Goal: Task Accomplishment & Management: Complete application form

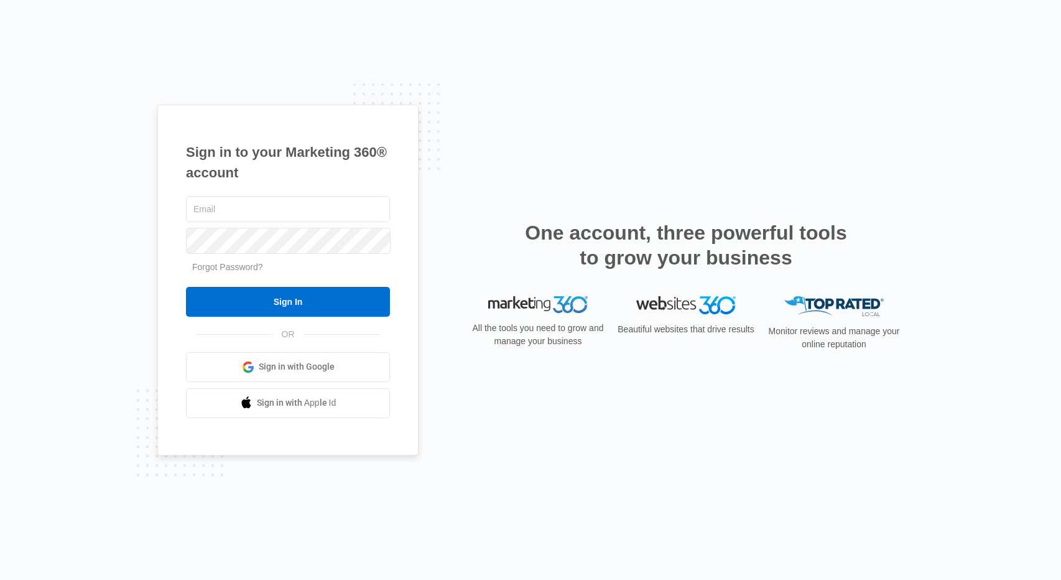
click at [304, 370] on span "Sign in with Google" at bounding box center [297, 366] width 76 height 13
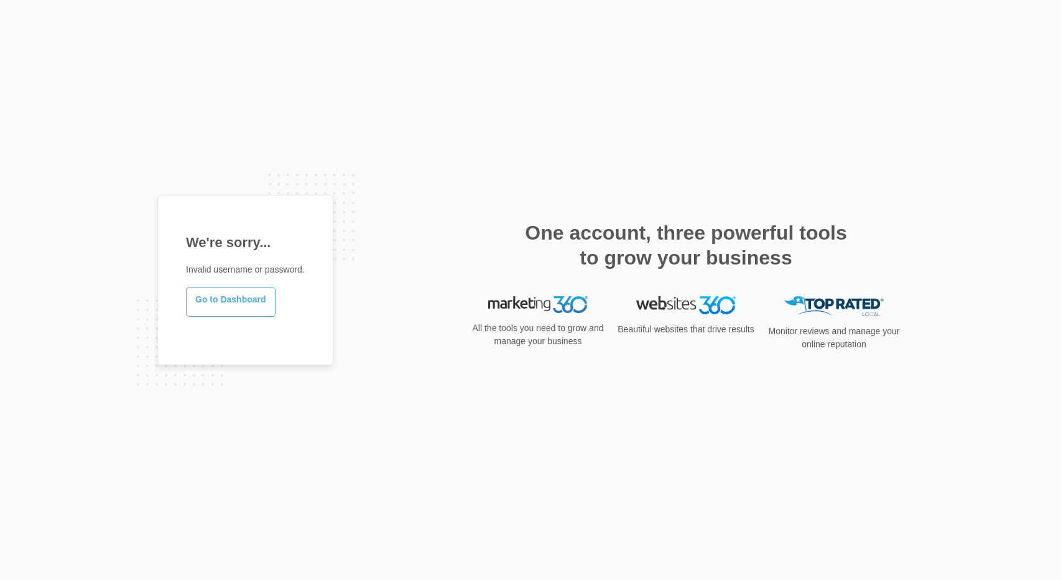
click at [246, 289] on link "Go to Dashboard" at bounding box center [231, 302] width 90 height 30
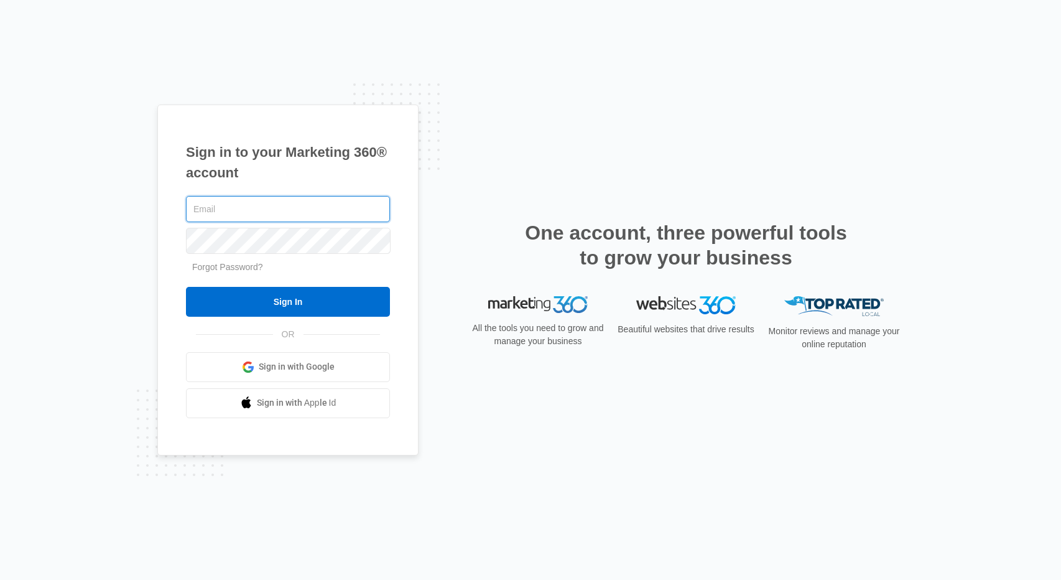
click at [221, 213] on input "text" at bounding box center [288, 209] width 204 height 26
paste input "[PERSON_NAME][EMAIL_ADDRESS][PERSON_NAME][DOMAIN_NAME]"
type input "[PERSON_NAME][EMAIL_ADDRESS][PERSON_NAME][DOMAIN_NAME]"
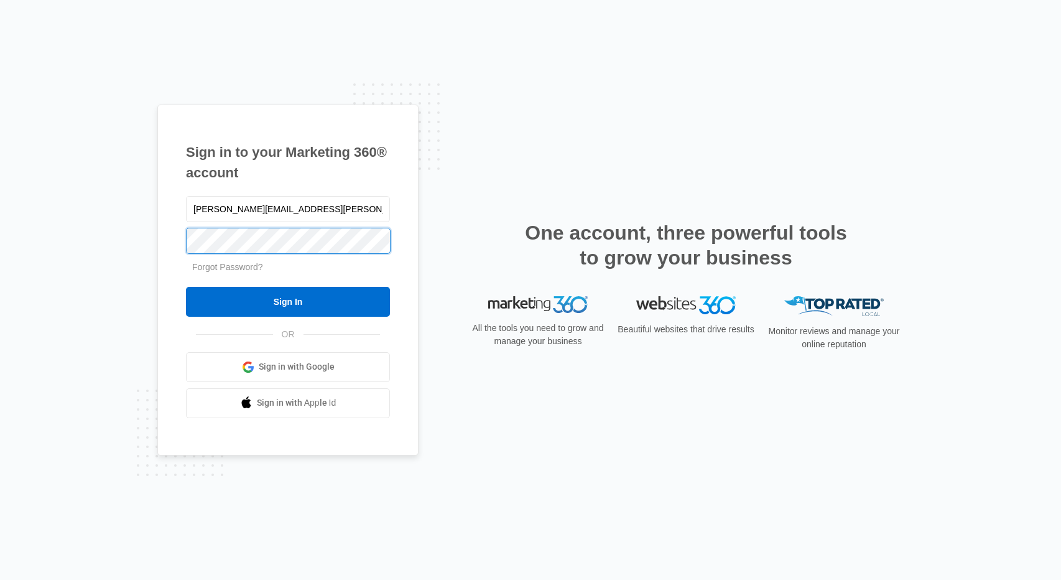
click at [186, 287] on input "Sign In" at bounding box center [288, 302] width 204 height 30
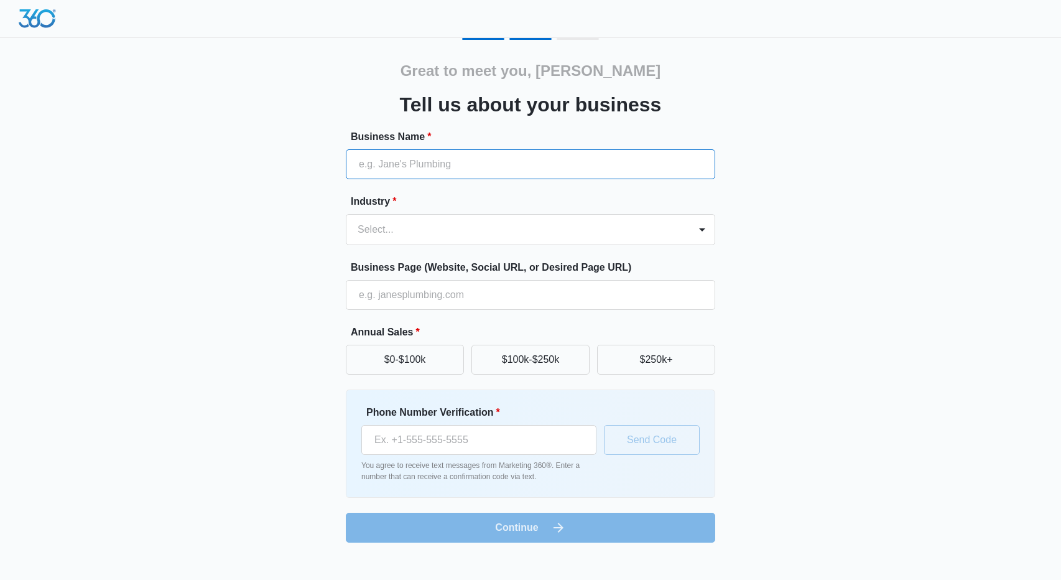
click at [488, 165] on input "Business Name *" at bounding box center [530, 164] width 369 height 30
type input "Travellin"
type input "1 (954) 571-9988"
click at [408, 239] on div "Select..." at bounding box center [517, 230] width 343 height 30
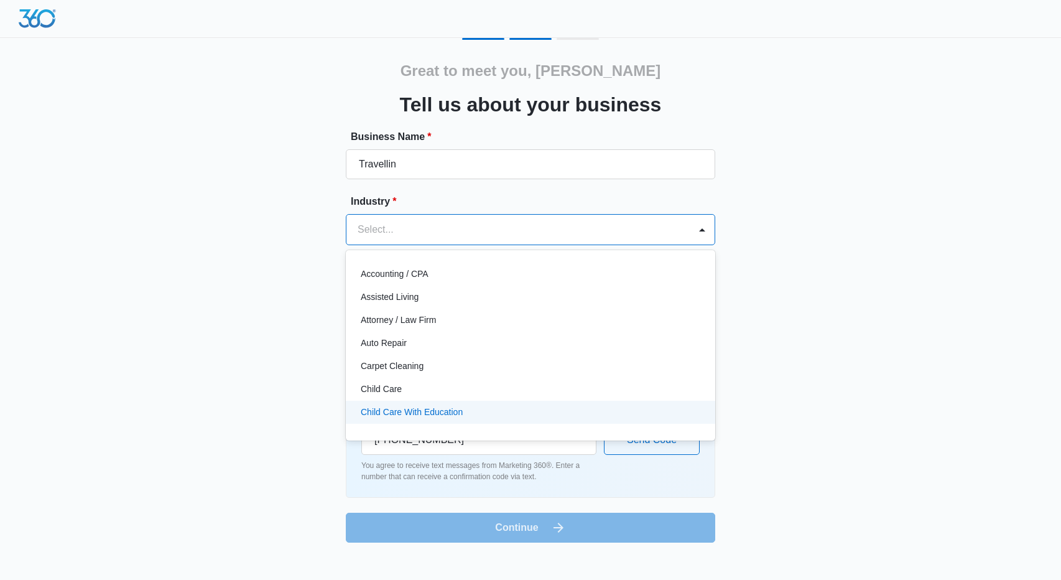
click at [406, 412] on p "Child Care With Education" at bounding box center [412, 412] width 102 height 13
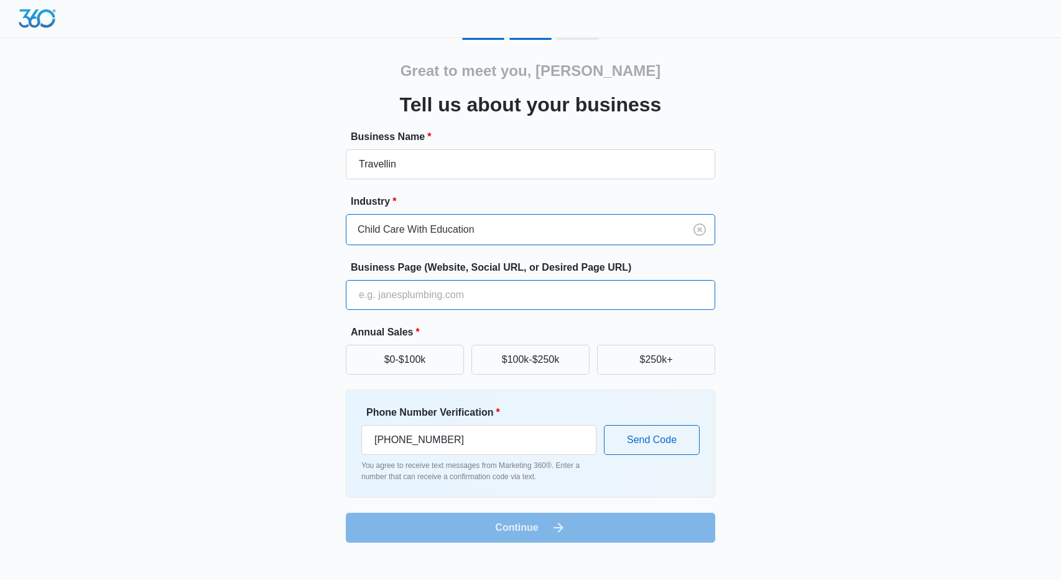
click at [453, 291] on input "Business Page (Website, Social URL, or Desired Page URL)" at bounding box center [530, 295] width 369 height 30
type input "http://agencyanalytics.com"
click at [640, 356] on button "$250k+" at bounding box center [656, 360] width 118 height 30
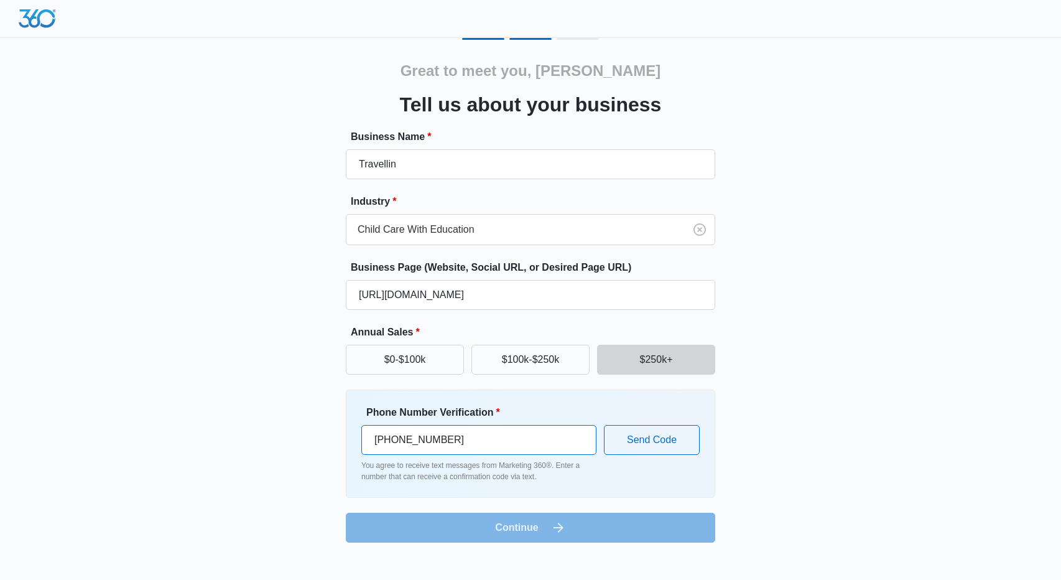
click at [510, 448] on input "1 (954) 571-9988" at bounding box center [478, 440] width 235 height 30
type input "1 (205) 686-4991"
click at [641, 445] on button "Send Code" at bounding box center [652, 440] width 96 height 30
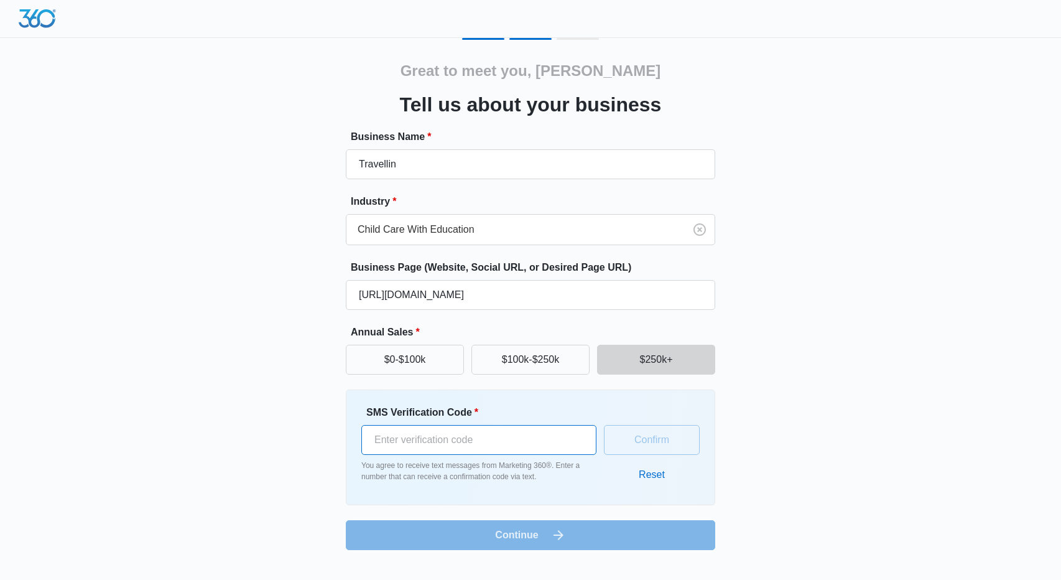
click at [475, 441] on input "SMS Verification Code *" at bounding box center [478, 440] width 235 height 30
type input "524894"
click at [833, 438] on div "Great to meet you, mutino Tell us about your business Business Name * Travellin…" at bounding box center [530, 294] width 746 height 512
click at [660, 436] on button "Confirm" at bounding box center [652, 440] width 96 height 30
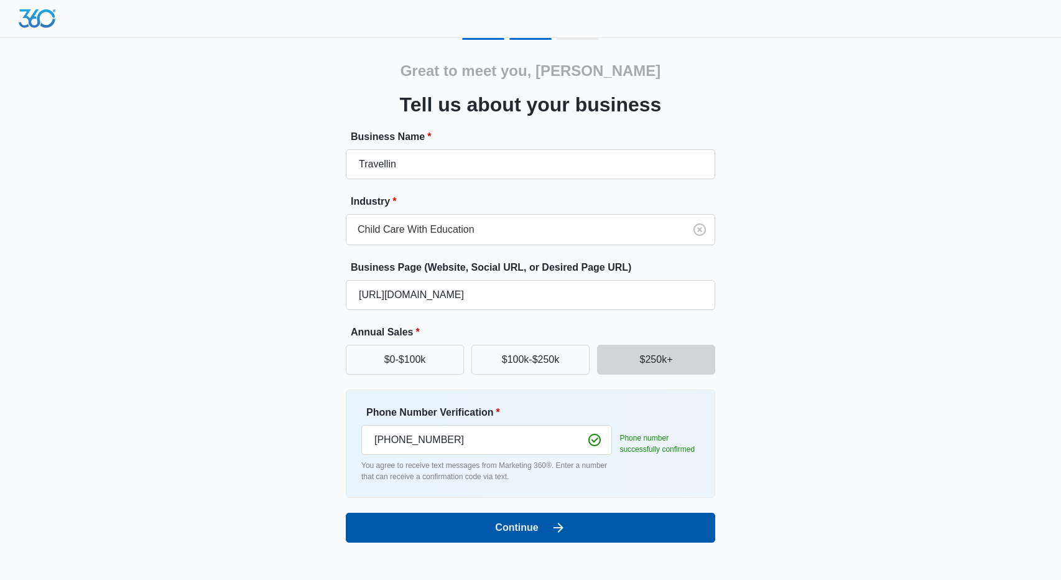
click at [572, 523] on button "Continue" at bounding box center [530, 527] width 369 height 30
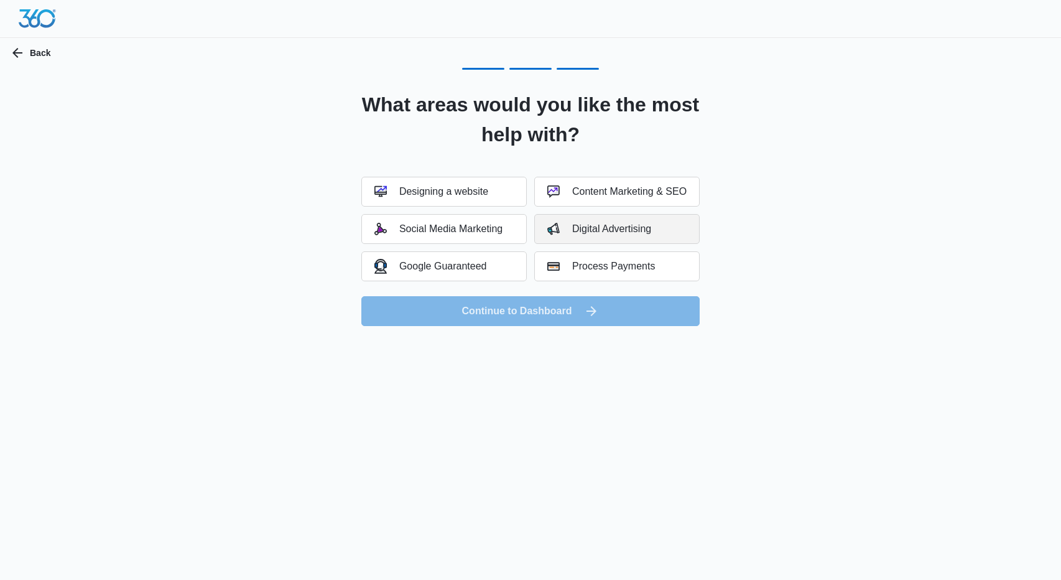
click at [611, 236] on button "Digital Advertising" at bounding box center [616, 229] width 165 height 30
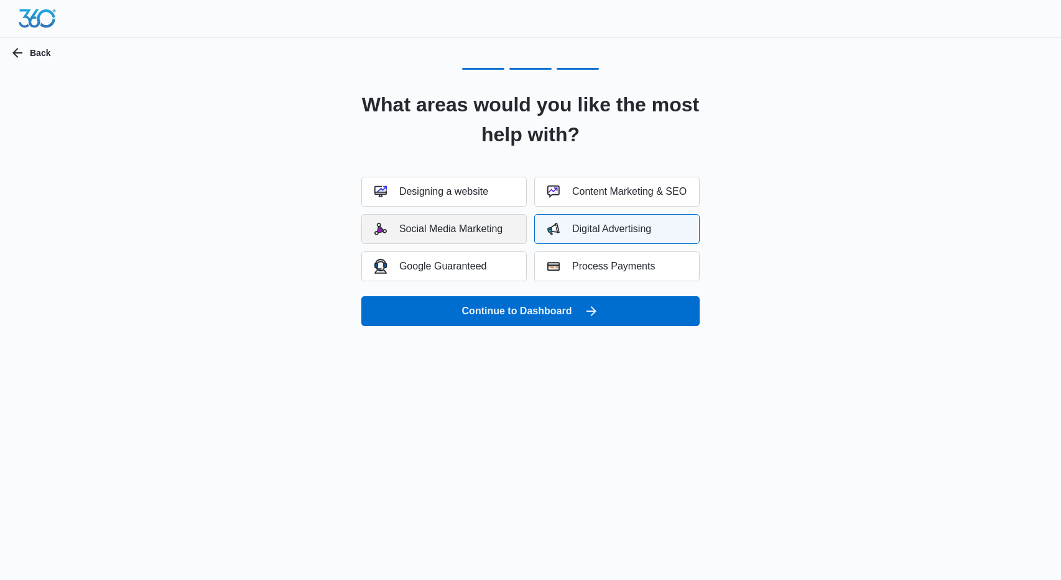
click at [473, 243] on button "Social Media Marketing" at bounding box center [443, 229] width 165 height 30
click at [496, 271] on button "Google Guaranteed" at bounding box center [443, 266] width 165 height 30
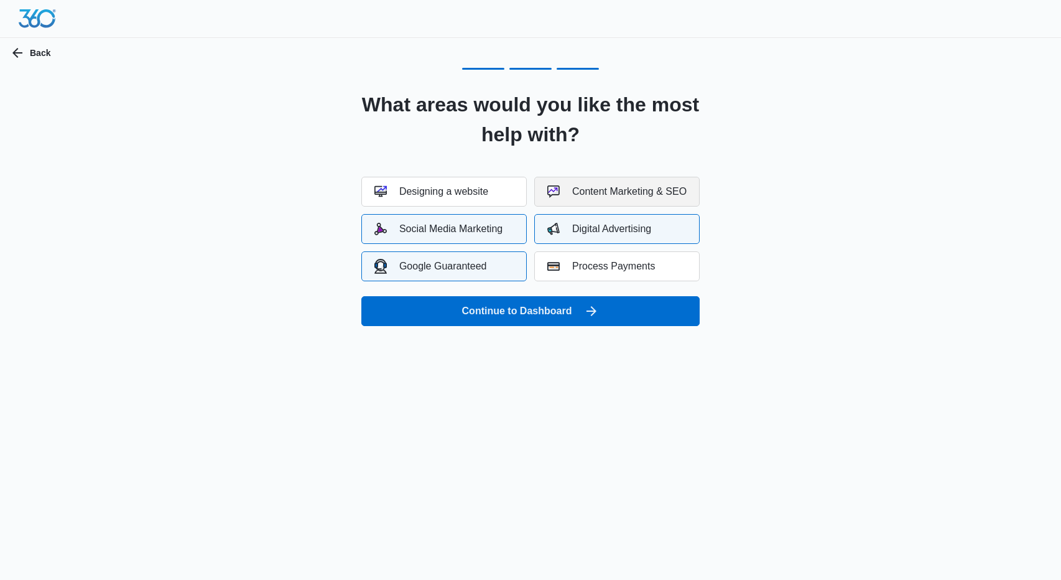
drag, startPoint x: 590, startPoint y: 202, endPoint x: 593, endPoint y: 195, distance: 8.3
click at [593, 195] on button "Content Marketing & SEO" at bounding box center [616, 192] width 165 height 30
click at [590, 265] on div "Process Payments" at bounding box center [601, 266] width 108 height 12
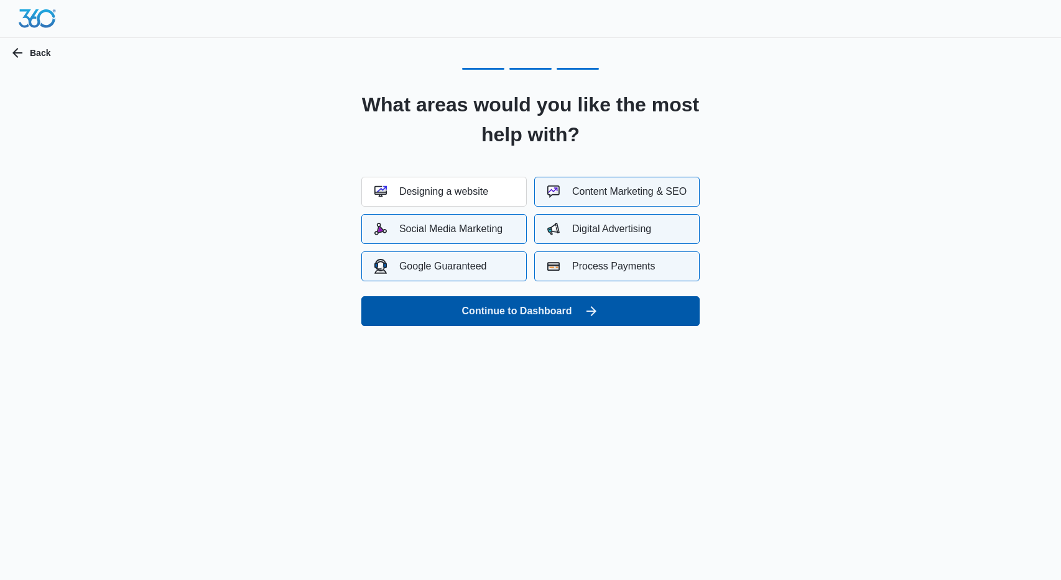
click at [560, 315] on button "Continue to Dashboard" at bounding box center [530, 311] width 338 height 30
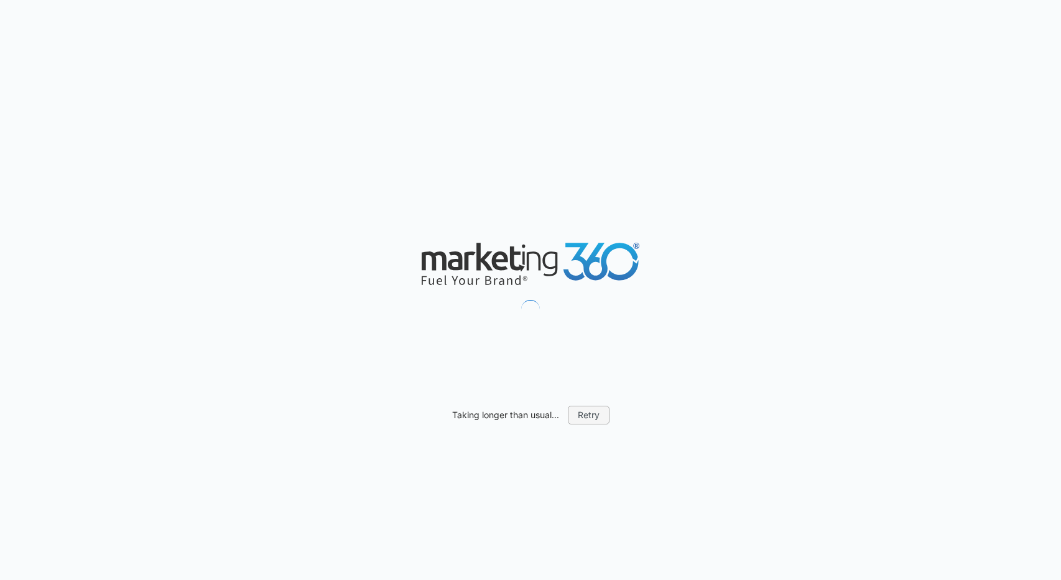
click at [591, 414] on button "Retry" at bounding box center [589, 415] width 42 height 19
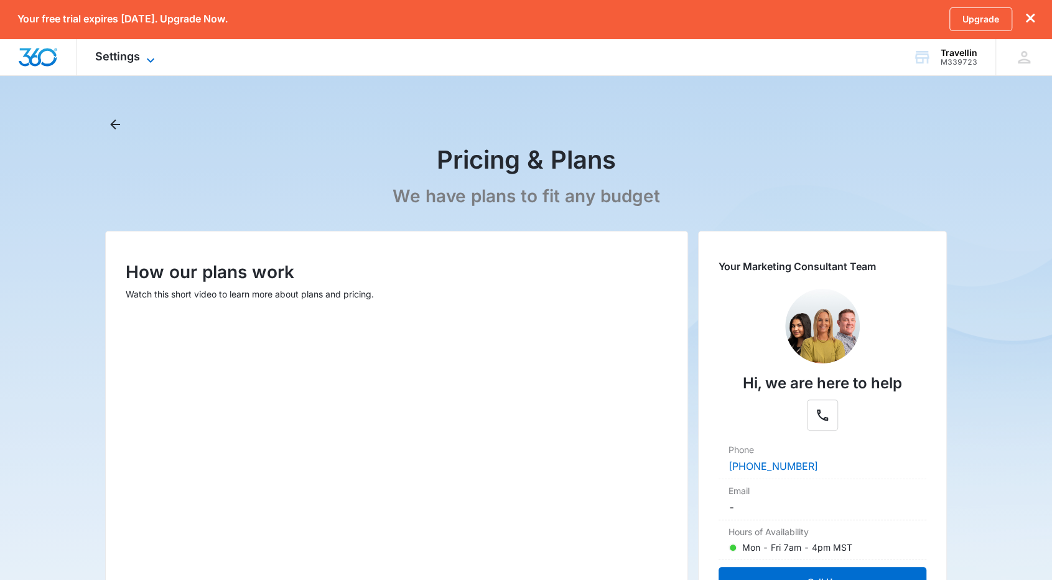
click at [117, 57] on span "Settings" at bounding box center [117, 56] width 45 height 13
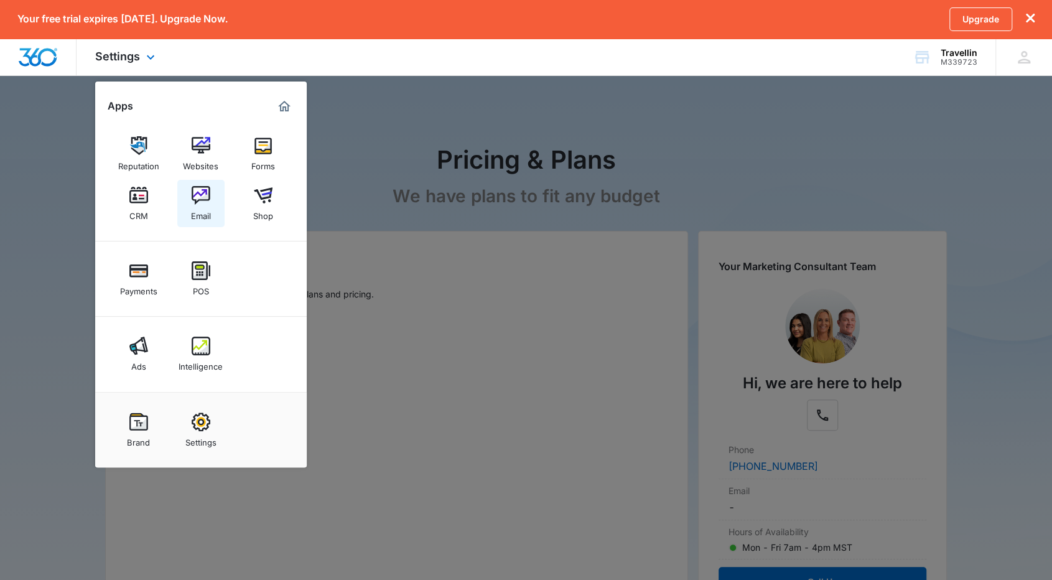
click at [198, 202] on img at bounding box center [201, 195] width 19 height 19
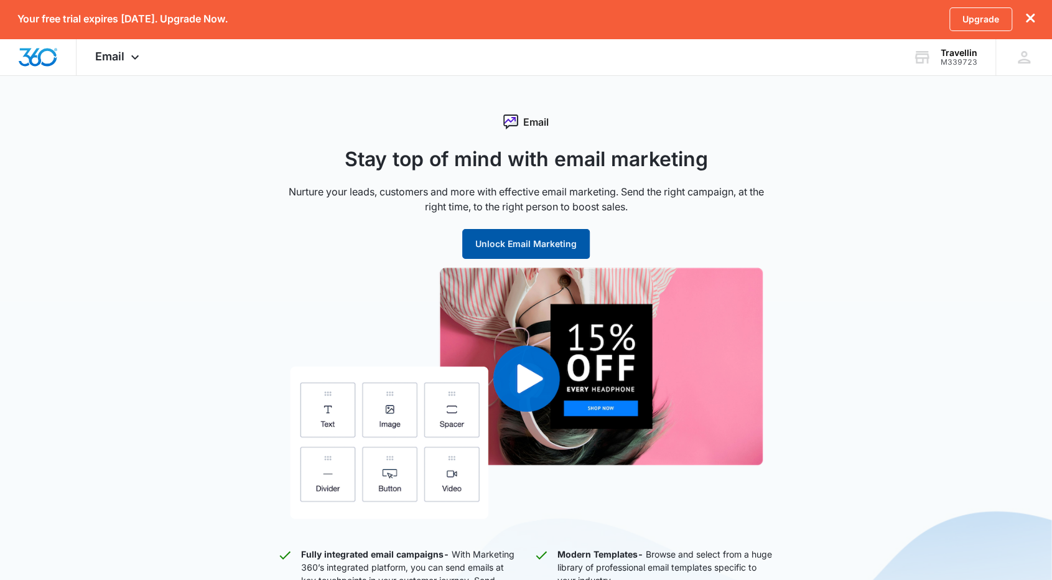
click at [517, 235] on button "Unlock Email Marketing" at bounding box center [526, 244] width 128 height 30
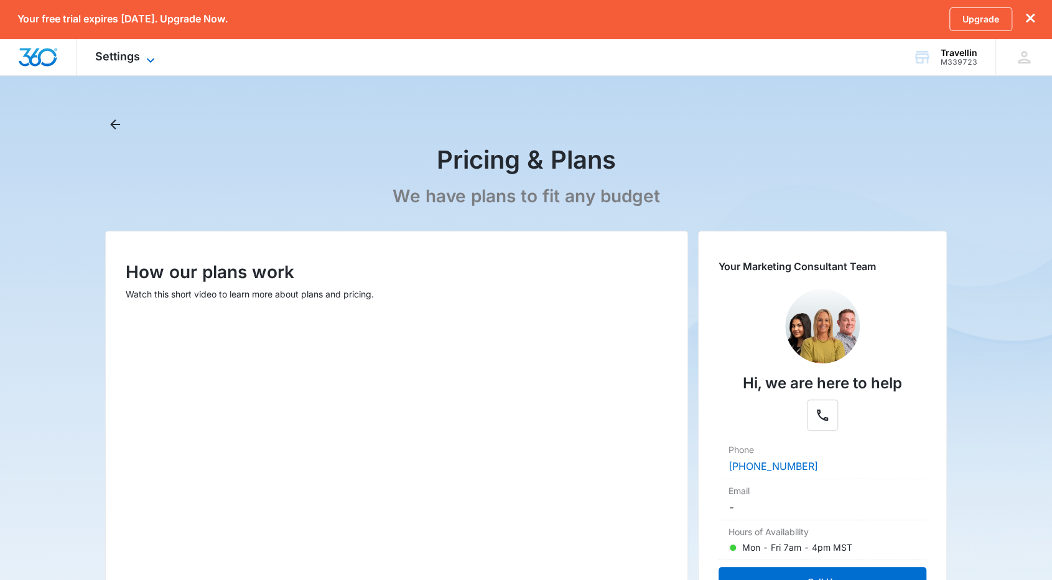
click at [119, 59] on span "Settings" at bounding box center [117, 56] width 45 height 13
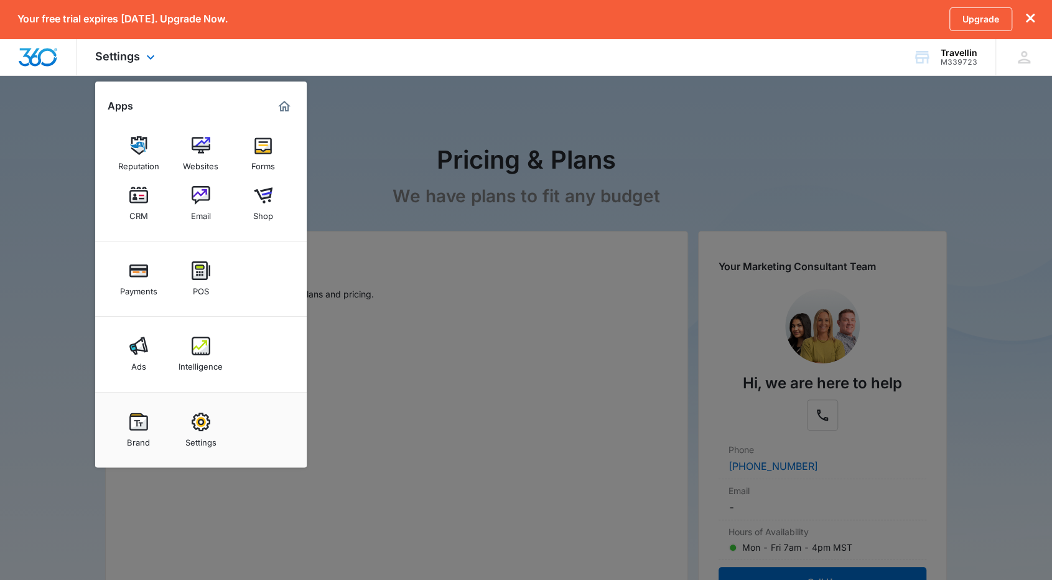
click at [43, 52] on img "Dashboard" at bounding box center [38, 57] width 40 height 19
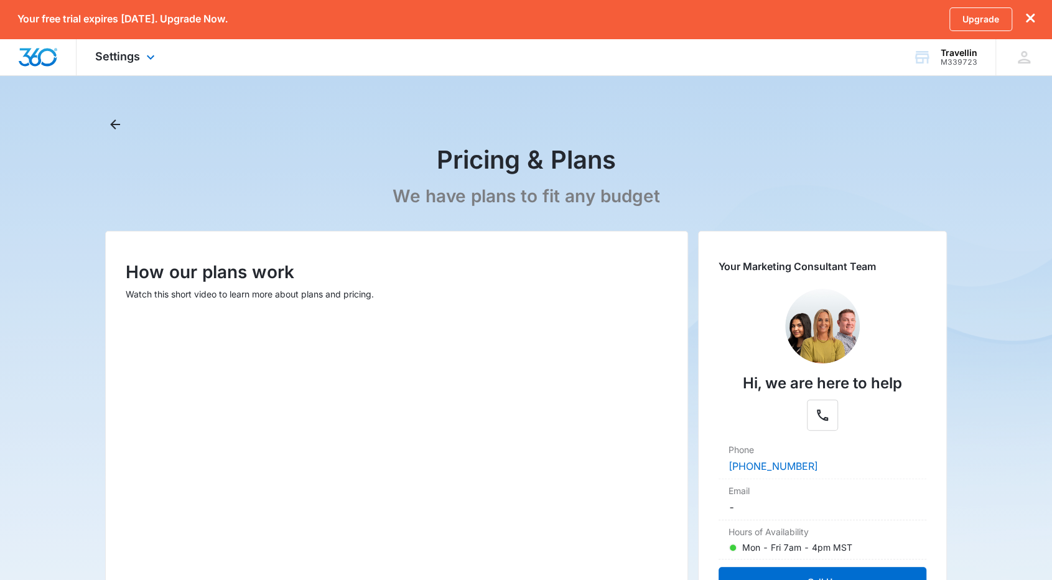
click at [43, 53] on img "Dashboard" at bounding box center [38, 57] width 40 height 19
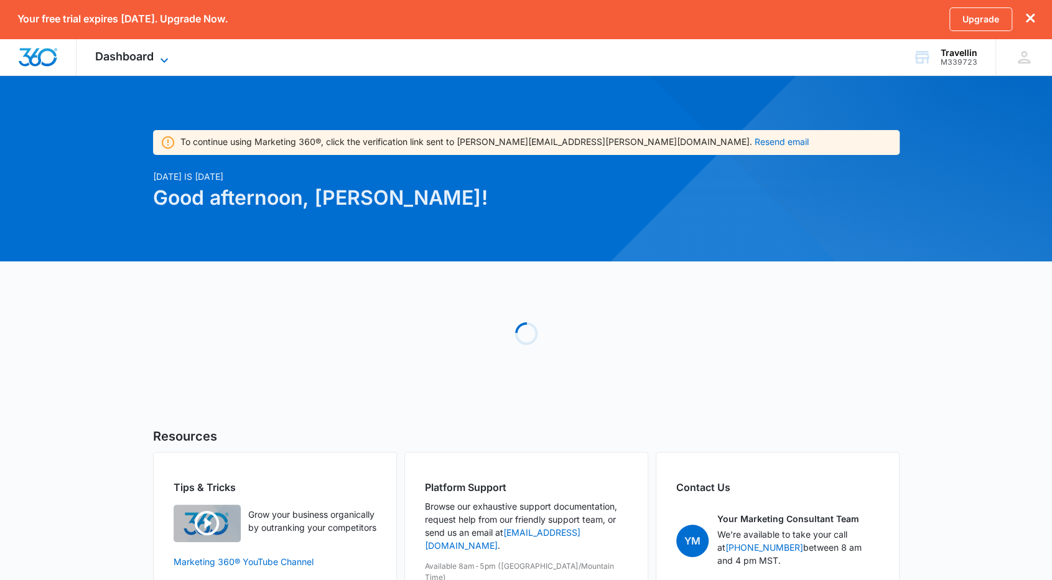
click at [107, 58] on span "Dashboard" at bounding box center [124, 56] width 58 height 13
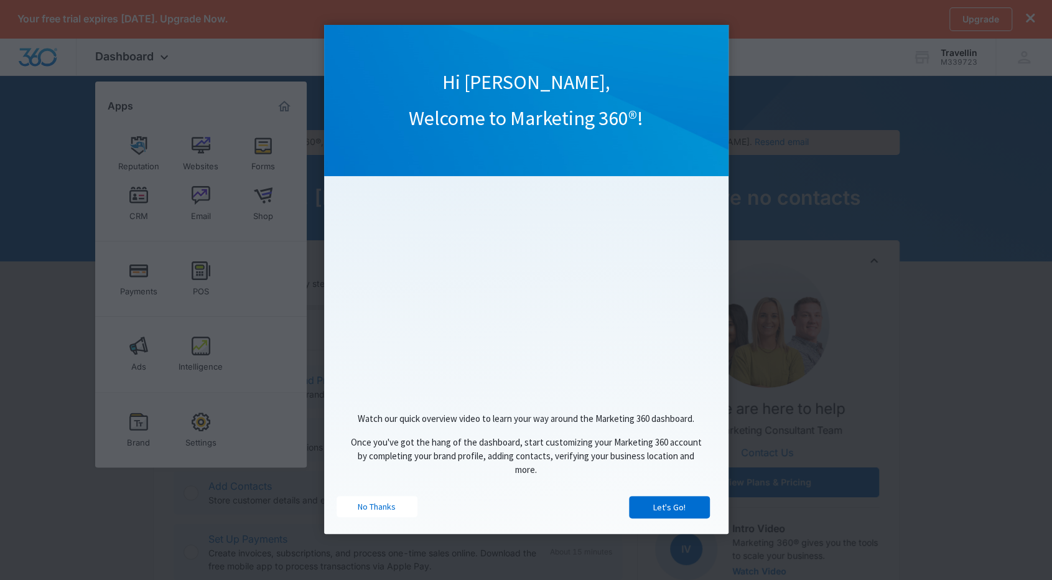
click at [231, 300] on appcues "Hi [PERSON_NAME], Welcome to Marketing 360®! Watch our quick overview video to …" at bounding box center [526, 290] width 1052 height 580
click at [661, 512] on link "Let's Go!" at bounding box center [669, 507] width 81 height 22
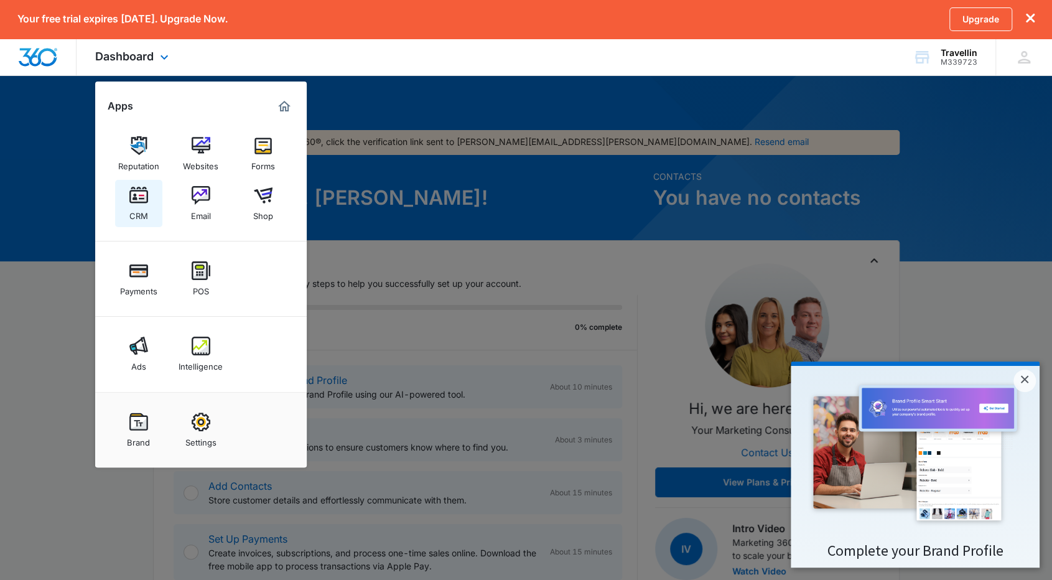
click at [144, 205] on div "CRM" at bounding box center [138, 213] width 19 height 16
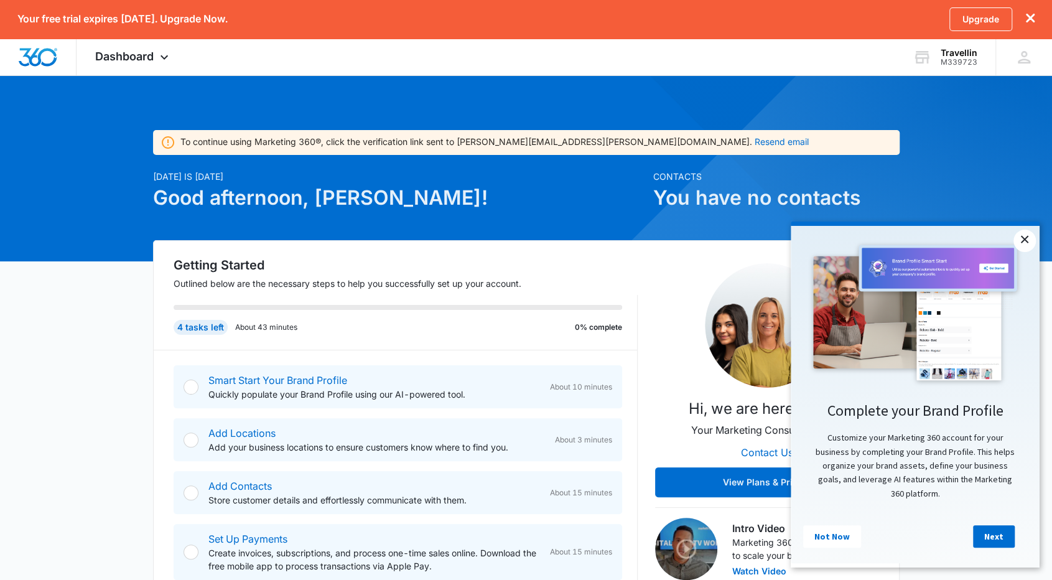
click at [1026, 239] on link "×" at bounding box center [1024, 241] width 22 height 22
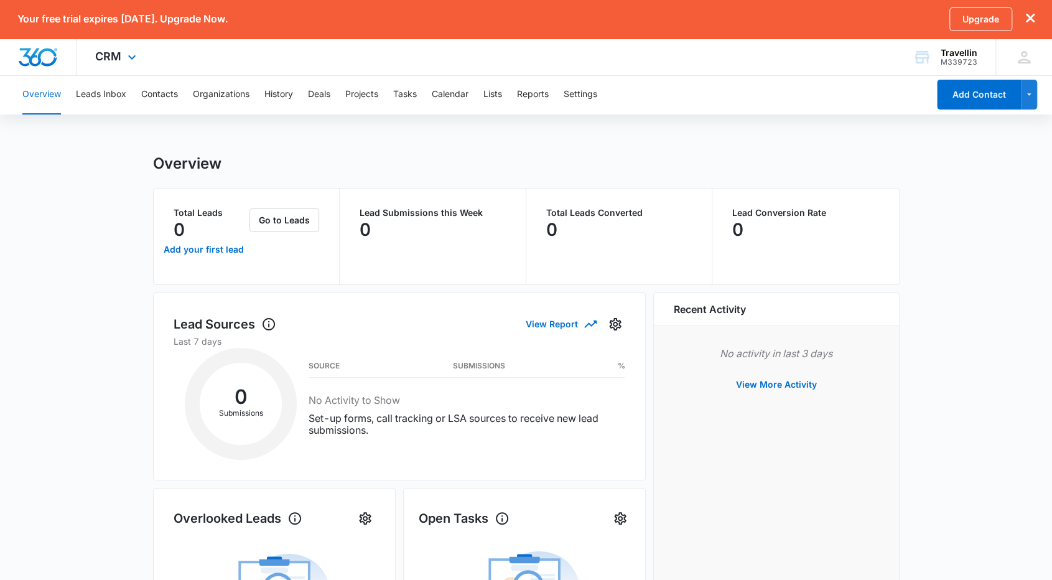
click at [121, 60] on div "CRM Apps Reputation Websites Forms CRM Email Shop Payments POS Ads Intelligence…" at bounding box center [117, 57] width 81 height 37
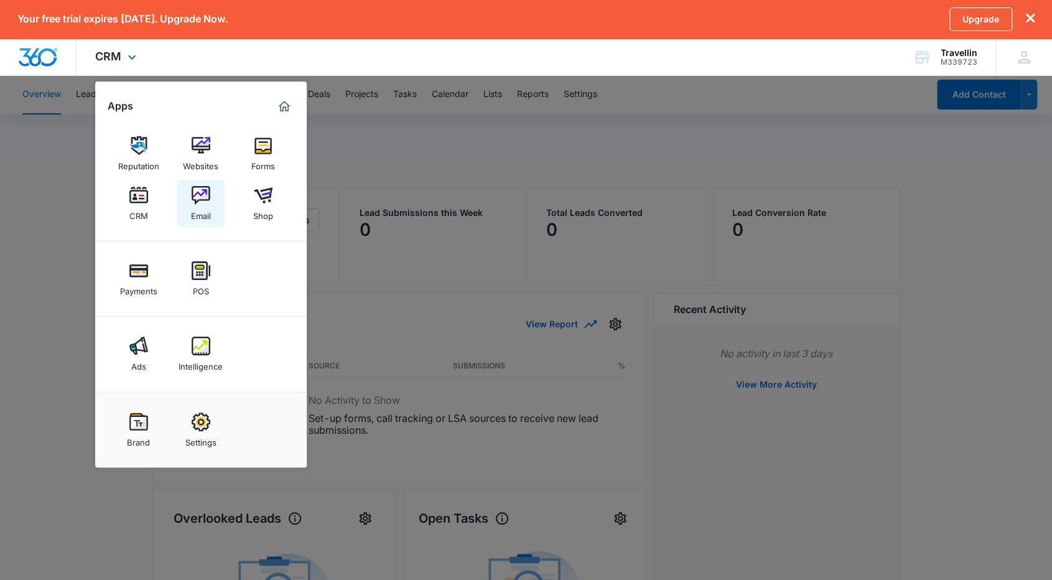
click at [192, 197] on img at bounding box center [201, 195] width 19 height 19
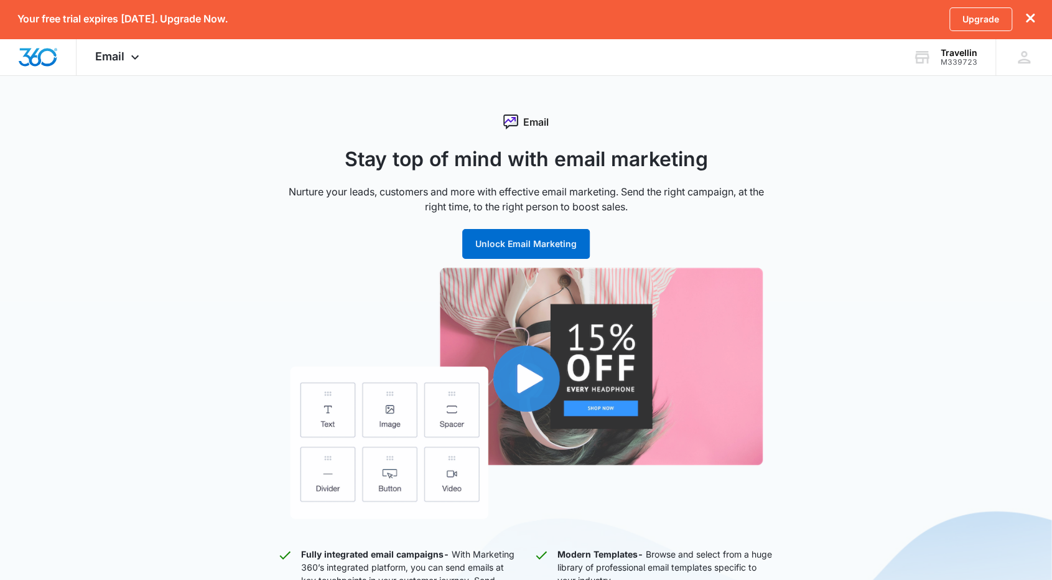
click at [620, 348] on img "button" at bounding box center [526, 392] width 473 height 251
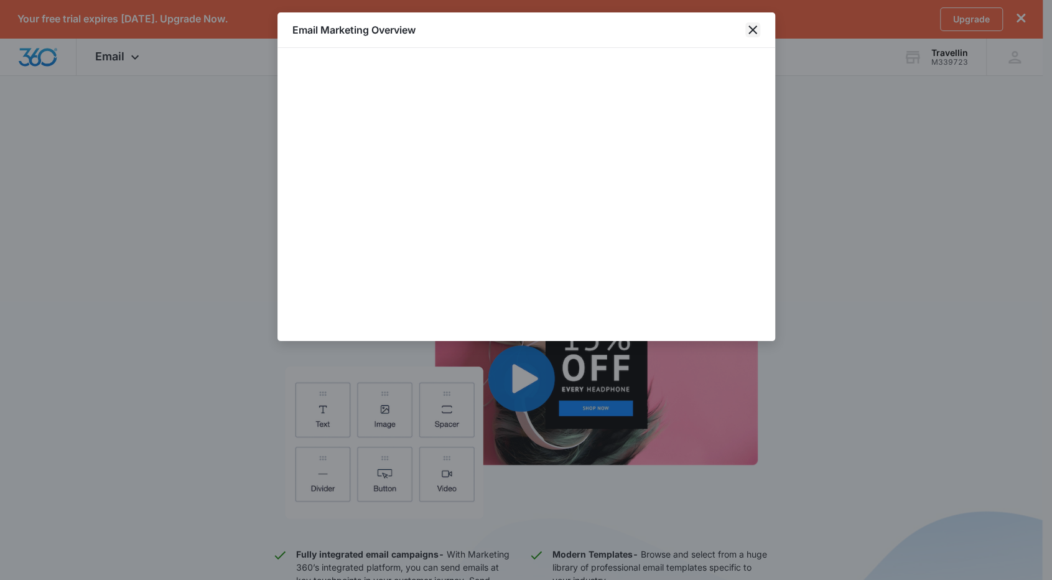
click at [749, 32] on icon "close" at bounding box center [752, 29] width 15 height 15
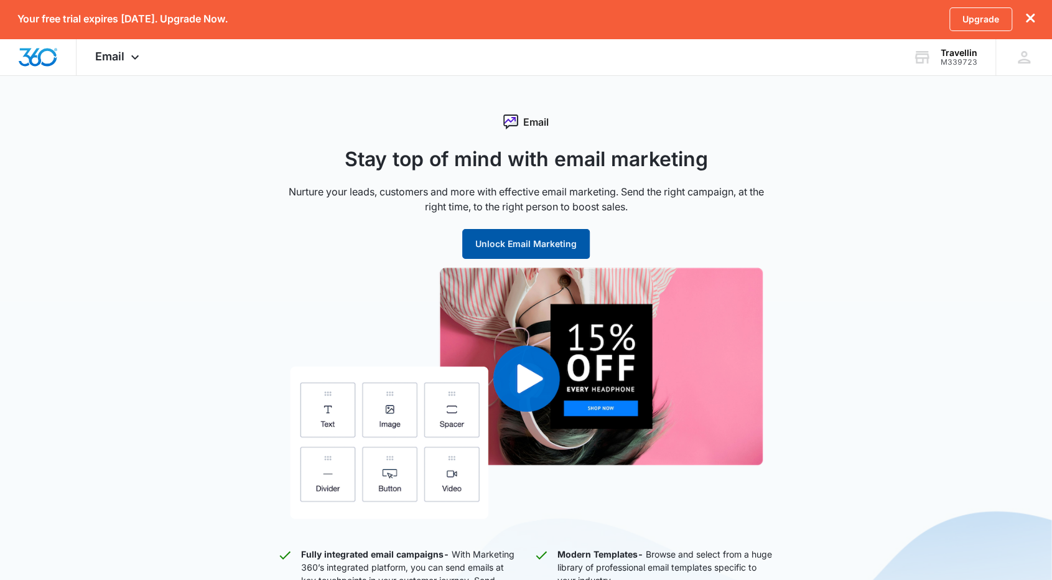
click at [493, 247] on button "Unlock Email Marketing" at bounding box center [526, 244] width 128 height 30
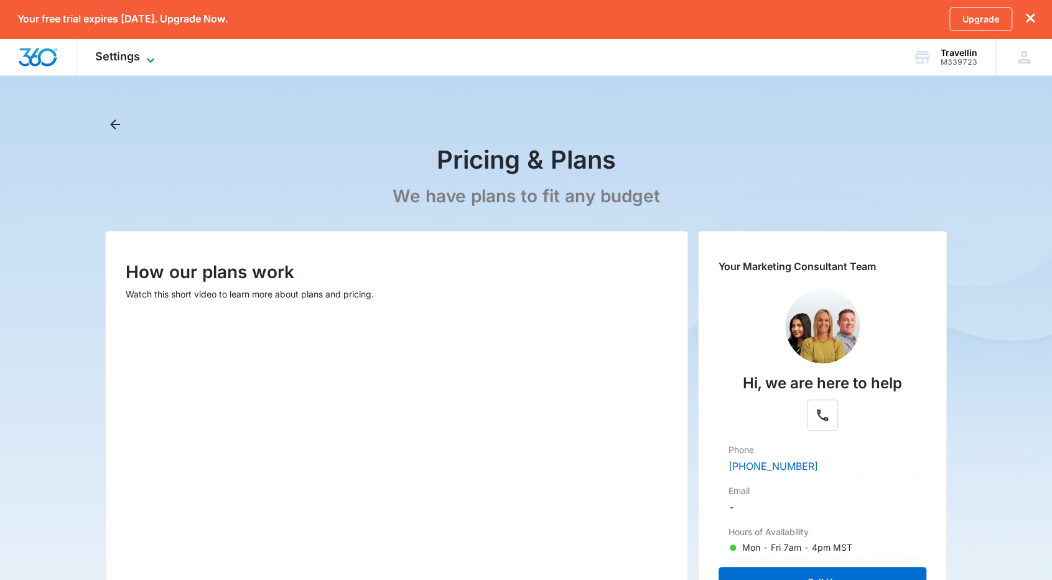
click at [138, 59] on span "Settings" at bounding box center [117, 56] width 45 height 13
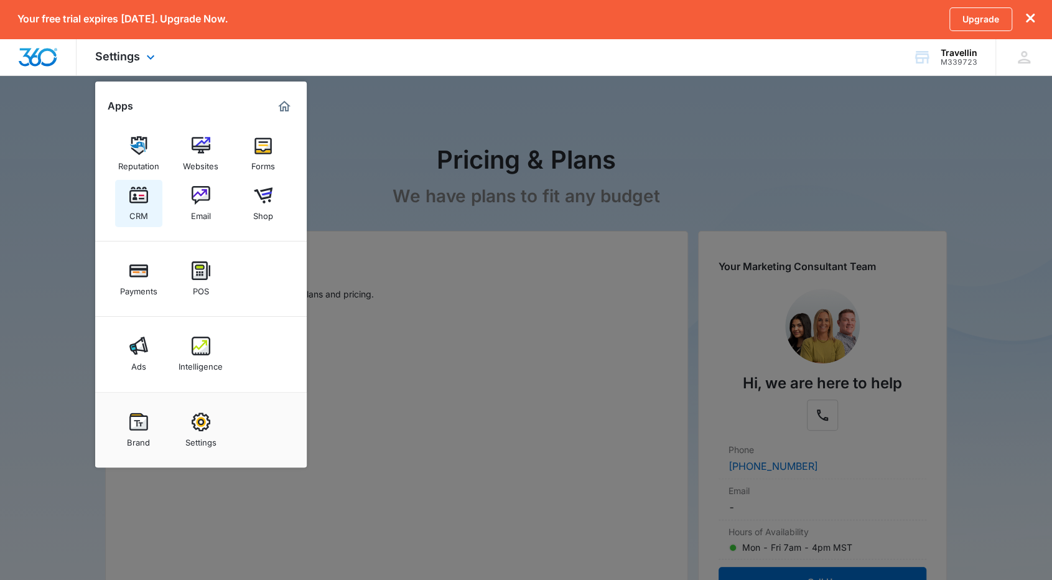
click at [144, 203] on img at bounding box center [138, 195] width 19 height 19
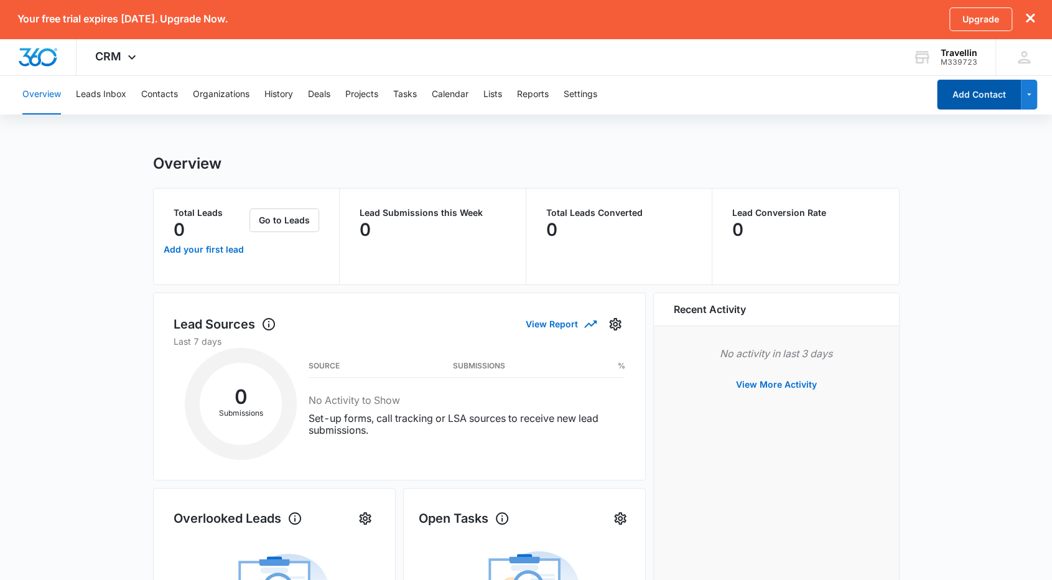
click at [984, 81] on button "Add Contact" at bounding box center [979, 95] width 84 height 30
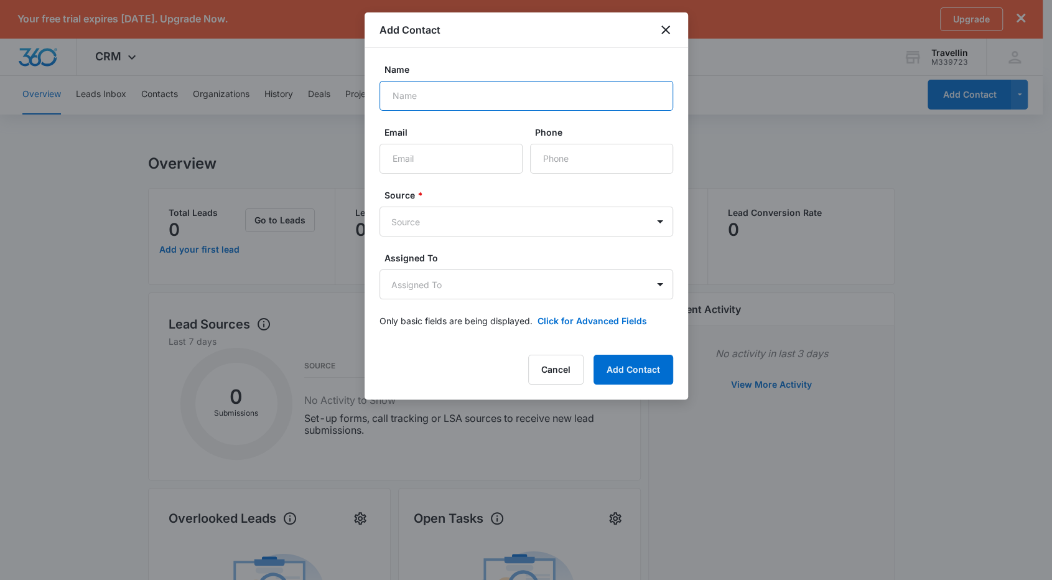
click at [474, 90] on input "Name" at bounding box center [526, 96] width 294 height 30
type input "rads"
type input "[EMAIL_ADDRESS][DOMAIN_NAME]"
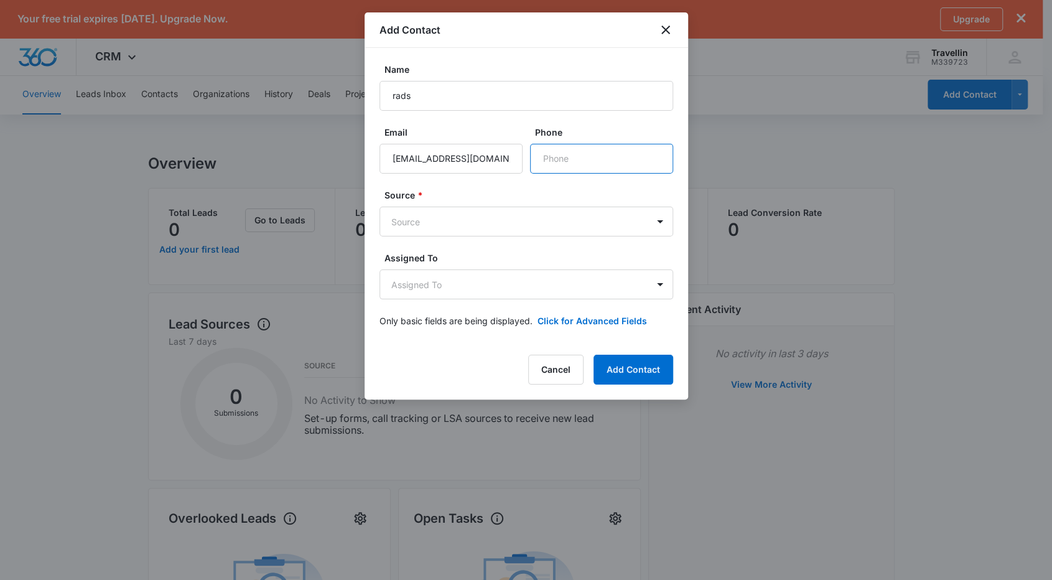
type input "[PHONE_NUMBER]"
click at [430, 166] on input "[EMAIL_ADDRESS][DOMAIN_NAME]" at bounding box center [450, 159] width 143 height 30
type input "[EMAIL_ADDRESS][DOMAIN_NAME]"
click at [624, 361] on button "Add Contact" at bounding box center [633, 370] width 80 height 30
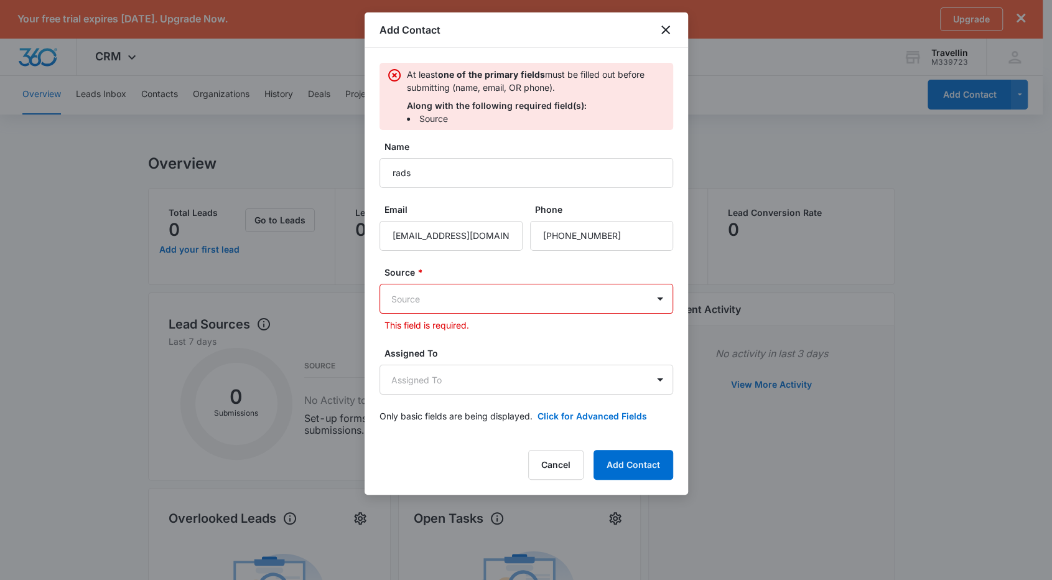
click at [527, 322] on p "This field is required." at bounding box center [528, 324] width 289 height 13
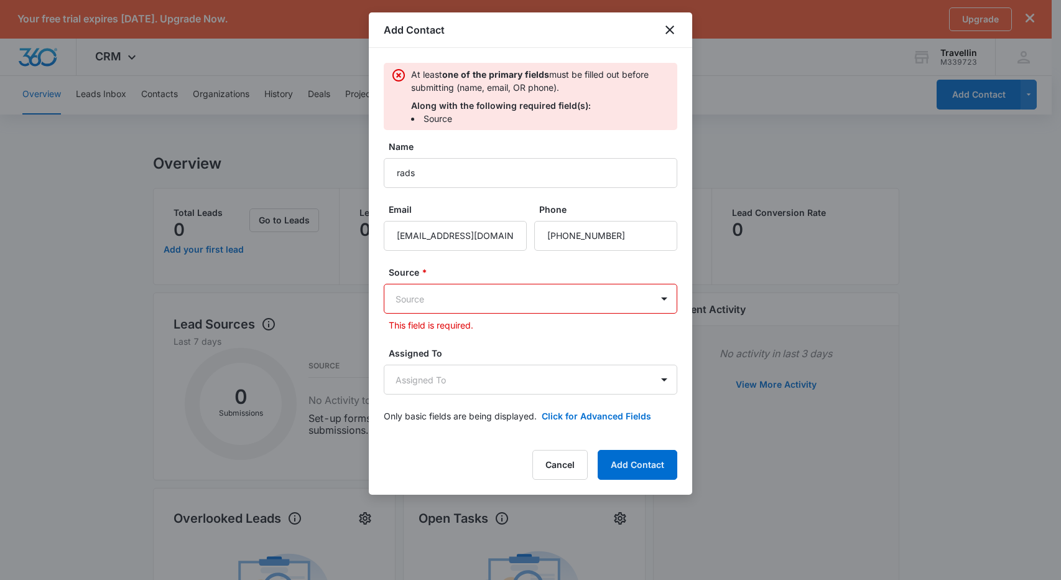
click at [523, 307] on body "Your free trial expires [DATE]. Upgrade Now. Upgrade CRM Apps Reputation Websit…" at bounding box center [530, 515] width 1061 height 1030
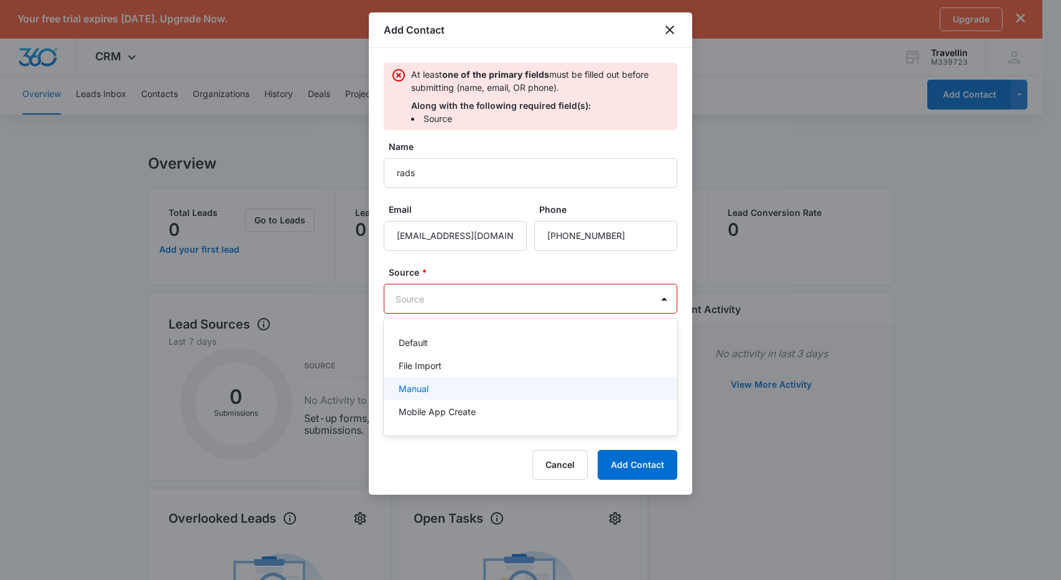
click at [427, 389] on p "Manual" at bounding box center [414, 388] width 30 height 13
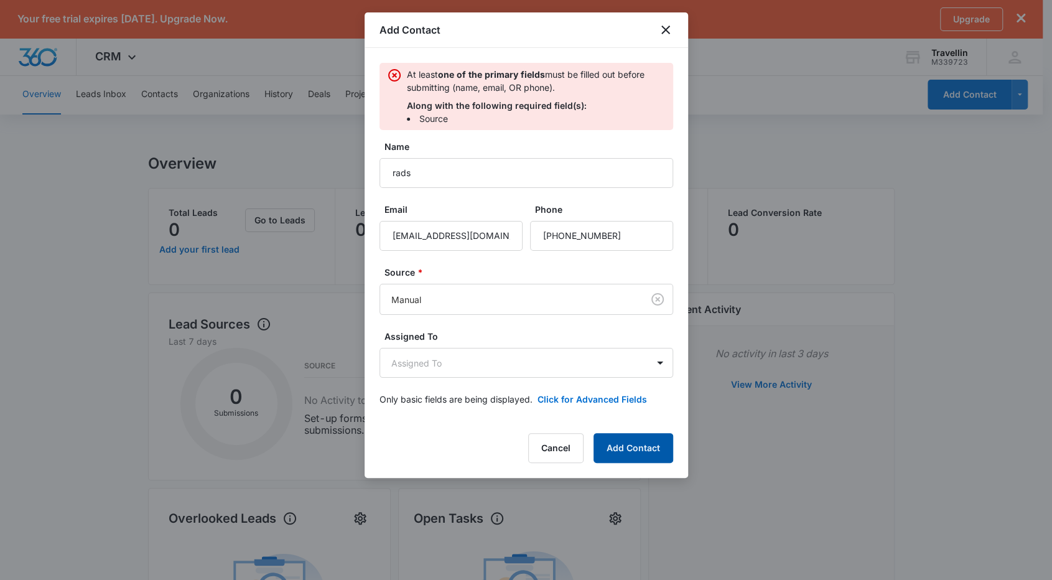
click at [644, 442] on button "Add Contact" at bounding box center [633, 448] width 80 height 30
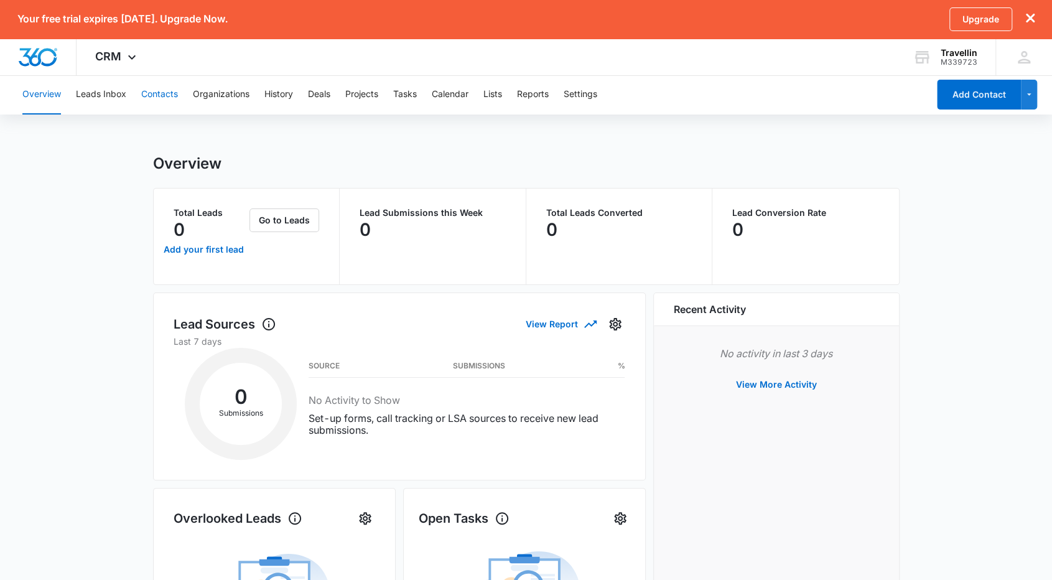
click at [164, 99] on button "Contacts" at bounding box center [159, 95] width 37 height 40
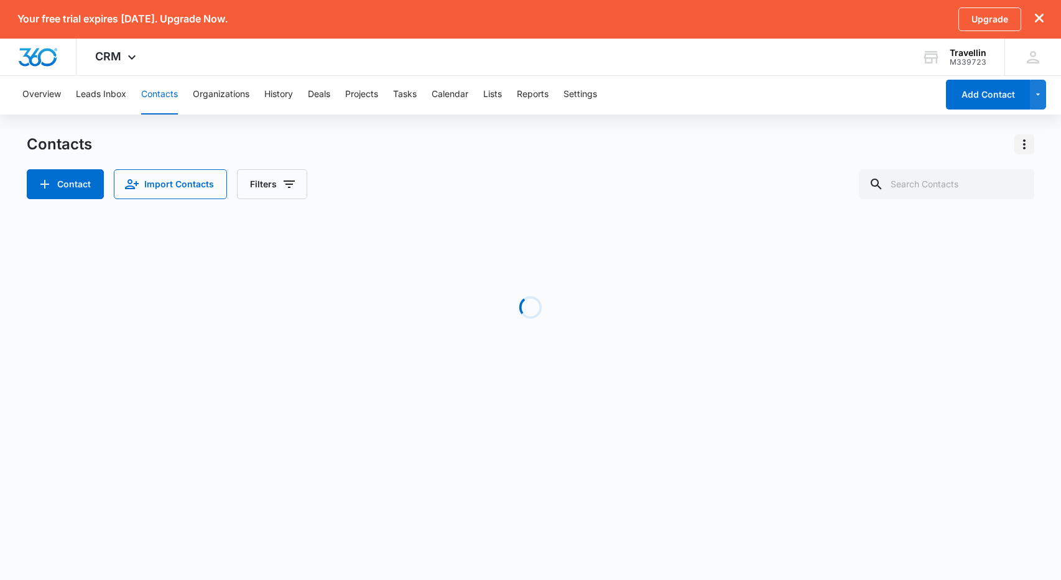
click at [1021, 140] on icon "Actions" at bounding box center [1024, 144] width 15 height 15
click at [1020, 139] on icon "Actions" at bounding box center [1024, 144] width 15 height 15
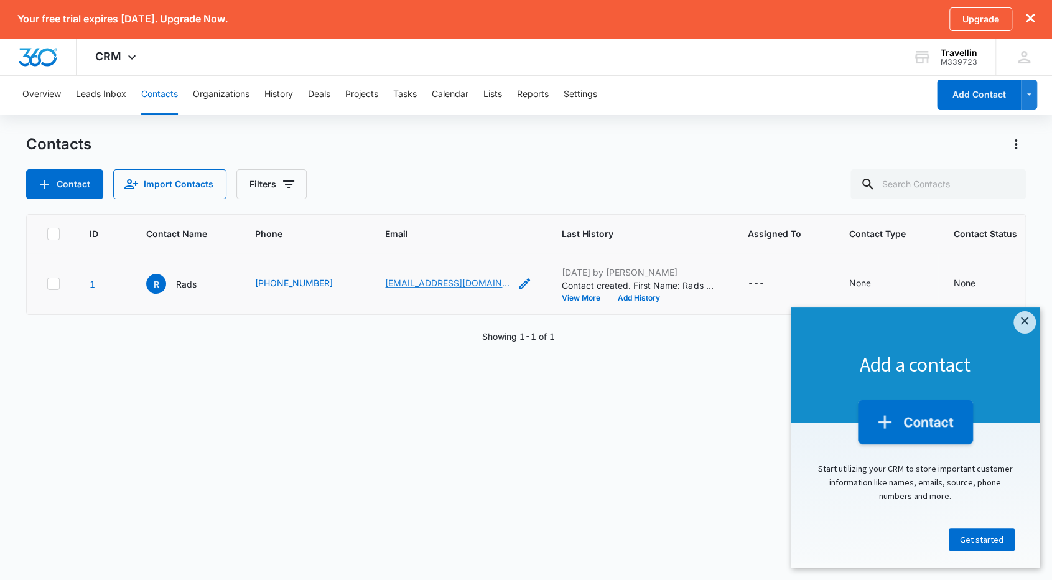
click at [427, 283] on link "[EMAIL_ADDRESS][DOMAIN_NAME]" at bounding box center [447, 282] width 124 height 13
click at [57, 287] on icon at bounding box center [53, 283] width 11 height 11
click at [47, 284] on input "checkbox" at bounding box center [47, 284] width 1 height 1
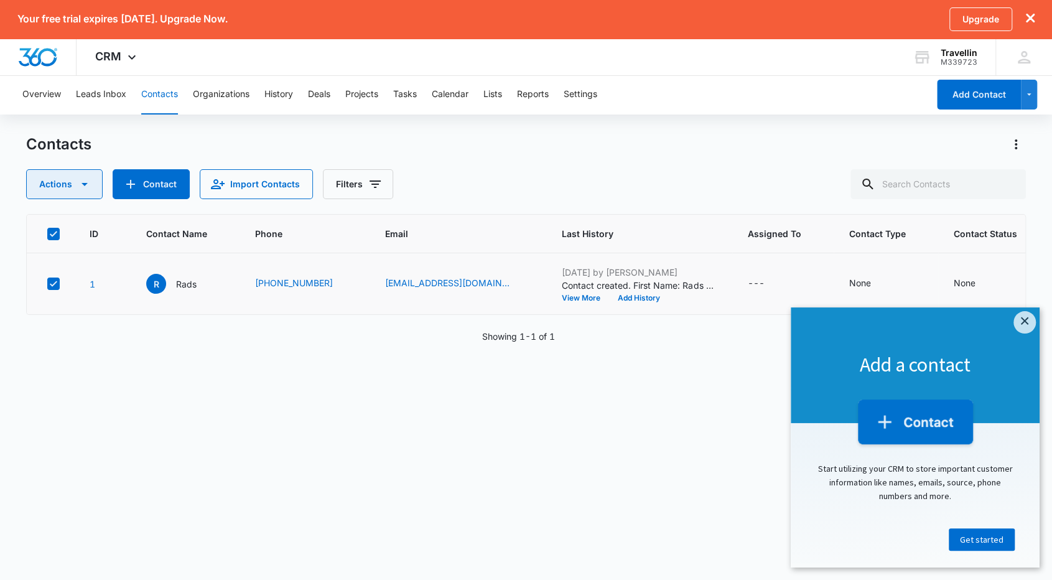
click at [89, 186] on icon "button" at bounding box center [84, 184] width 15 height 15
click at [80, 180] on icon "button" at bounding box center [84, 184] width 15 height 15
click at [536, 93] on button "Reports" at bounding box center [533, 95] width 32 height 40
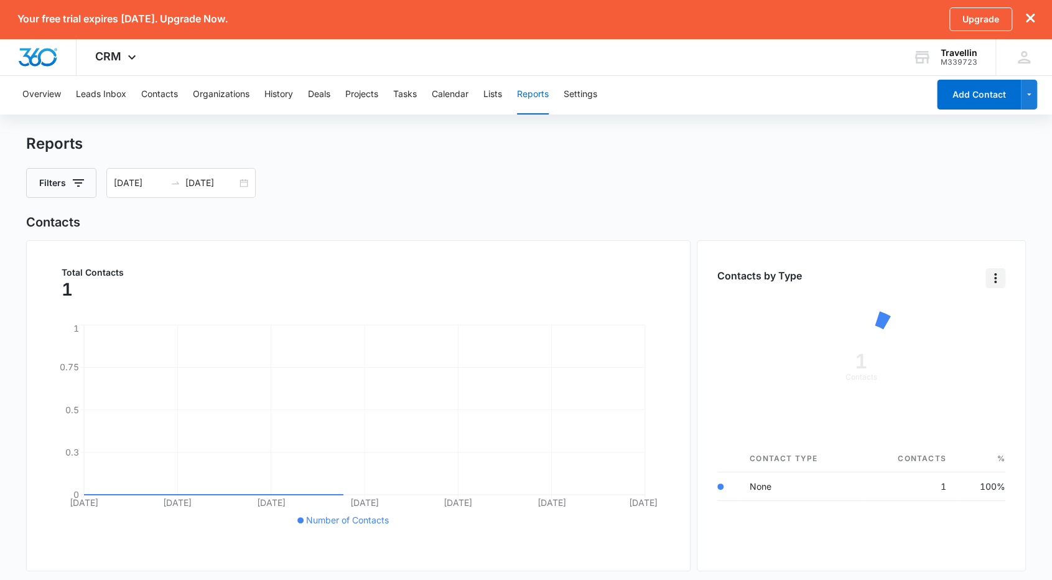
click at [999, 284] on icon "Overflow Menu" at bounding box center [995, 278] width 15 height 15
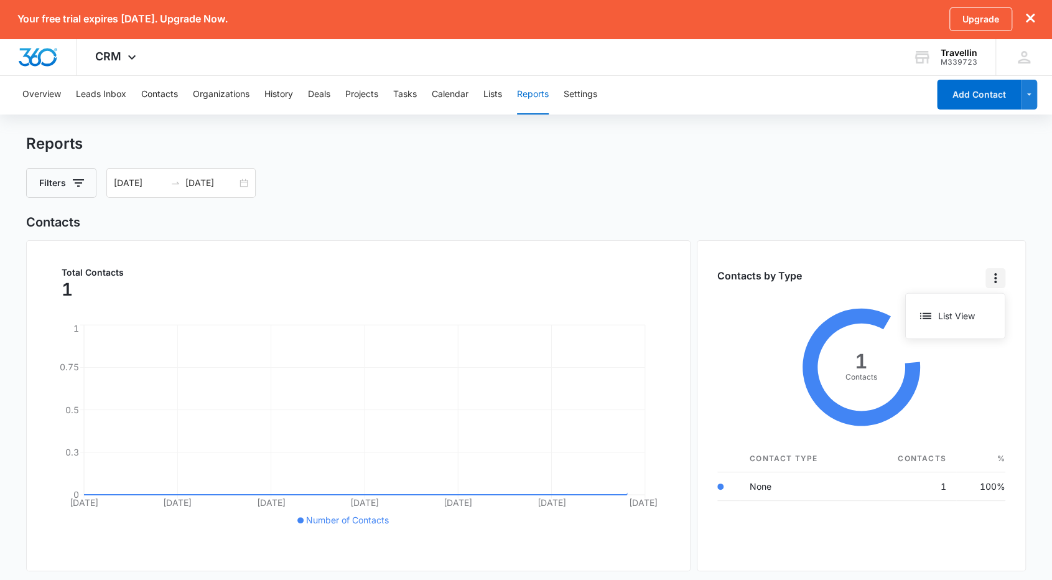
click at [999, 284] on icon "Overflow Menu" at bounding box center [995, 278] width 15 height 15
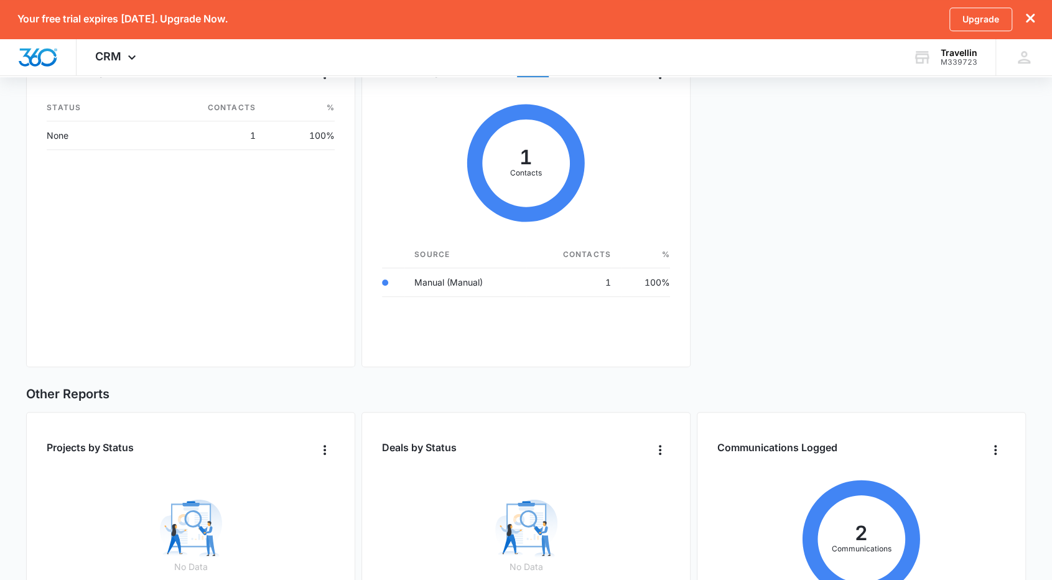
scroll to position [540, 0]
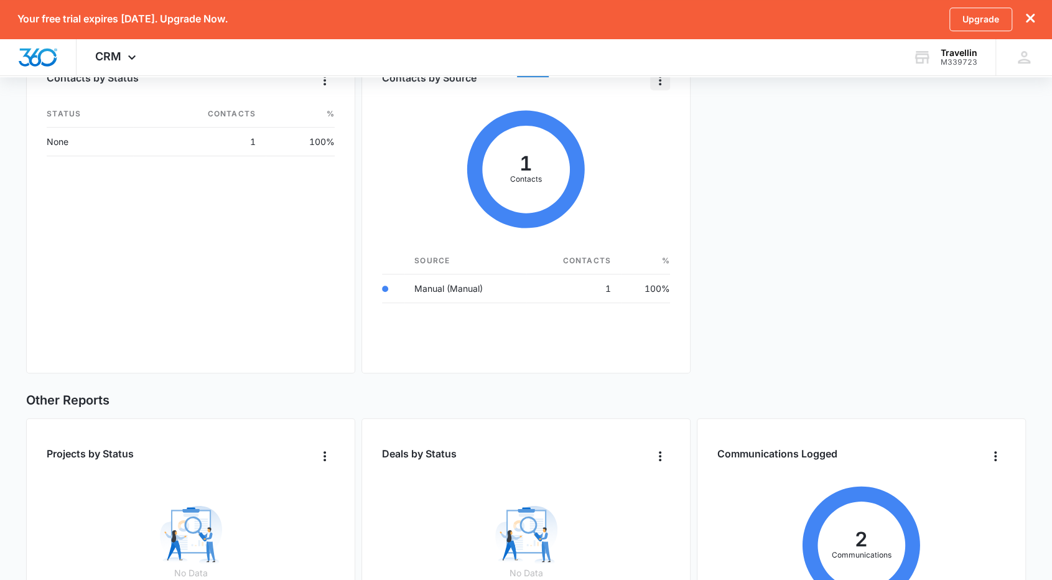
click at [659, 83] on icon "Overflow Menu" at bounding box center [660, 80] width 2 height 10
click at [139, 56] on div "CRM Apps Reputation Websites Forms CRM Email Shop Payments POS Ads Intelligence…" at bounding box center [117, 57] width 81 height 37
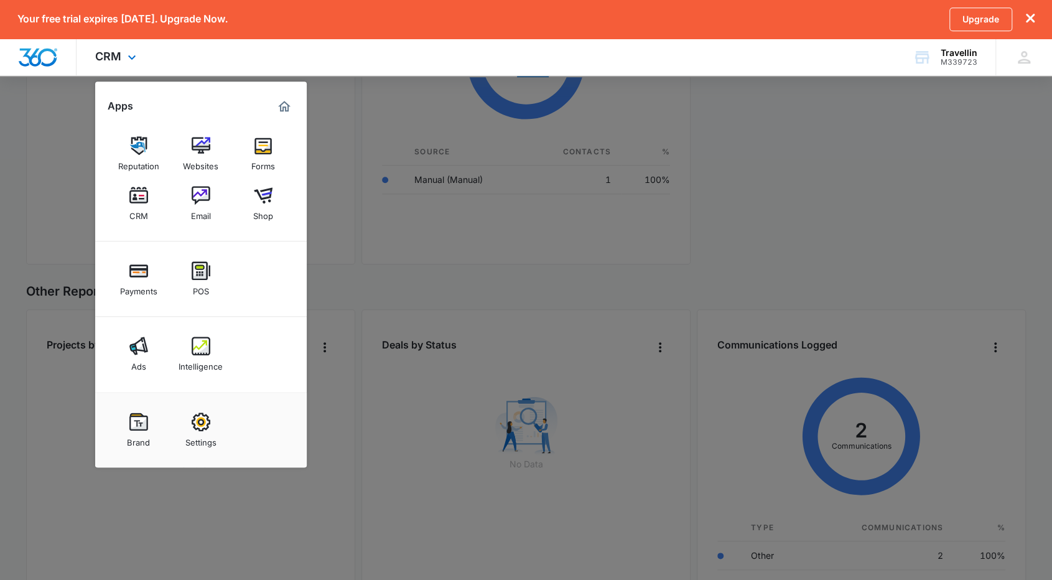
scroll to position [664, 0]
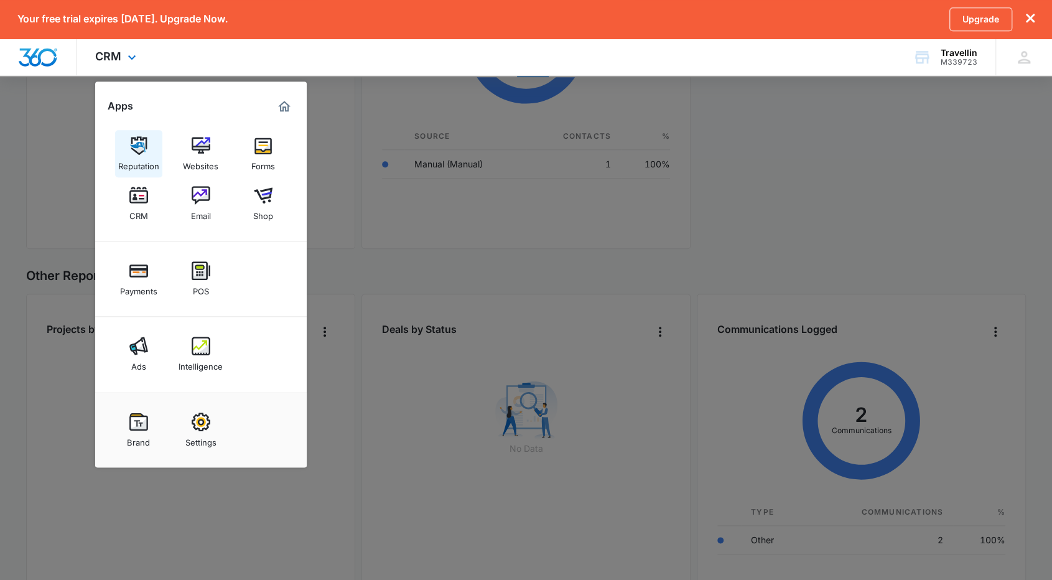
click at [132, 165] on div "Reputation" at bounding box center [138, 163] width 41 height 16
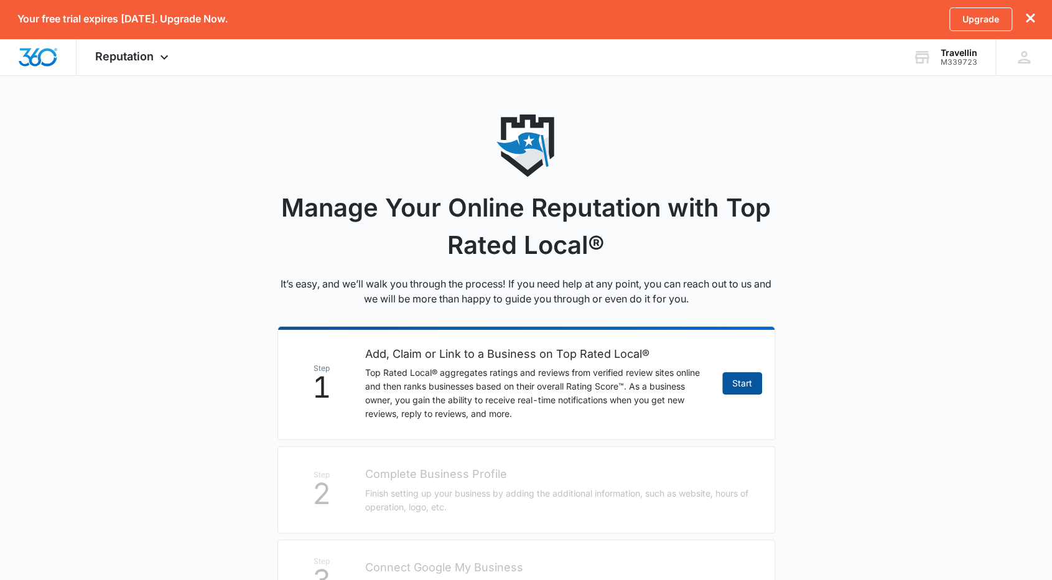
click at [749, 385] on link "Start" at bounding box center [742, 383] width 40 height 22
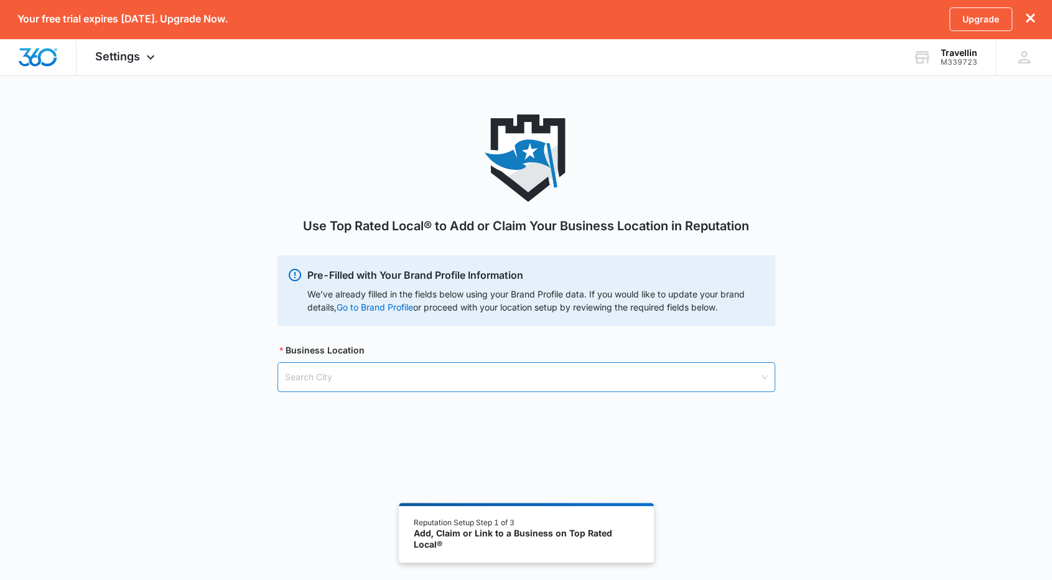
click at [386, 379] on input "search" at bounding box center [522, 377] width 474 height 29
type input "po box"
click at [132, 65] on div "Settings Apps Reputation Websites Forms CRM Email Shop Payments POS Ads Intelli…" at bounding box center [127, 57] width 100 height 37
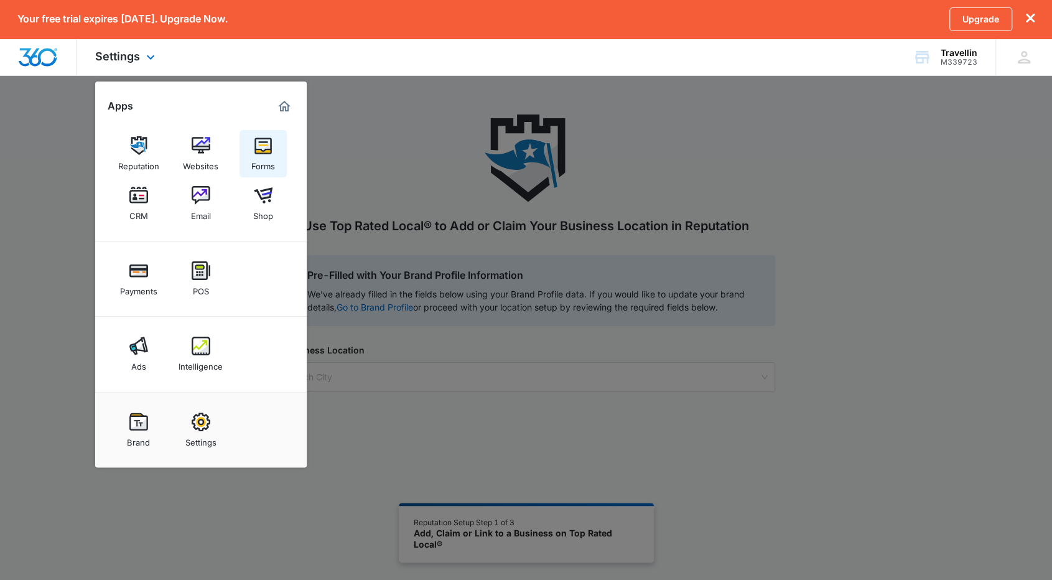
click at [271, 162] on div "Forms" at bounding box center [263, 163] width 24 height 16
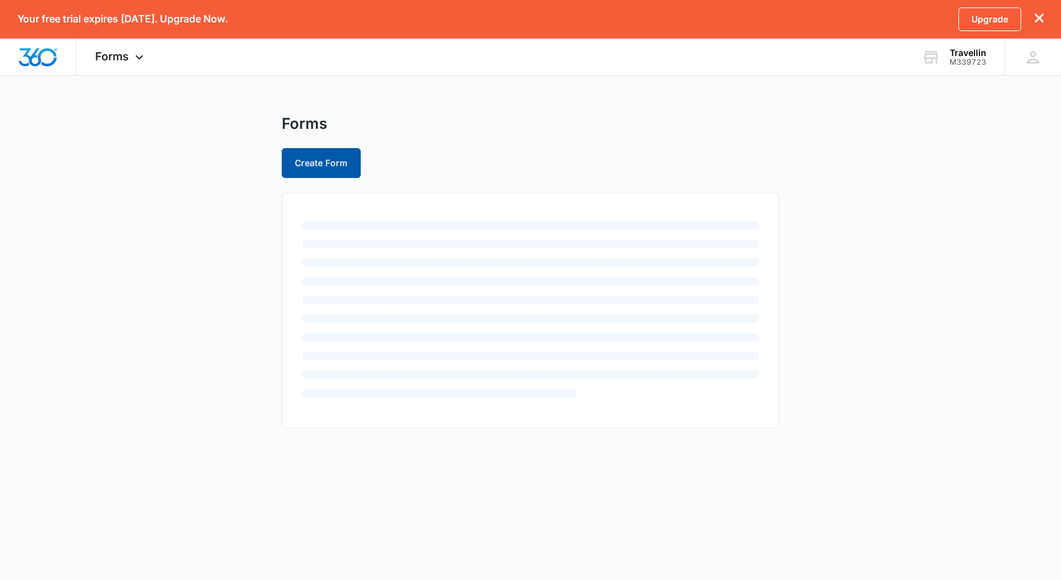
click at [318, 167] on button "Create Form" at bounding box center [321, 163] width 79 height 30
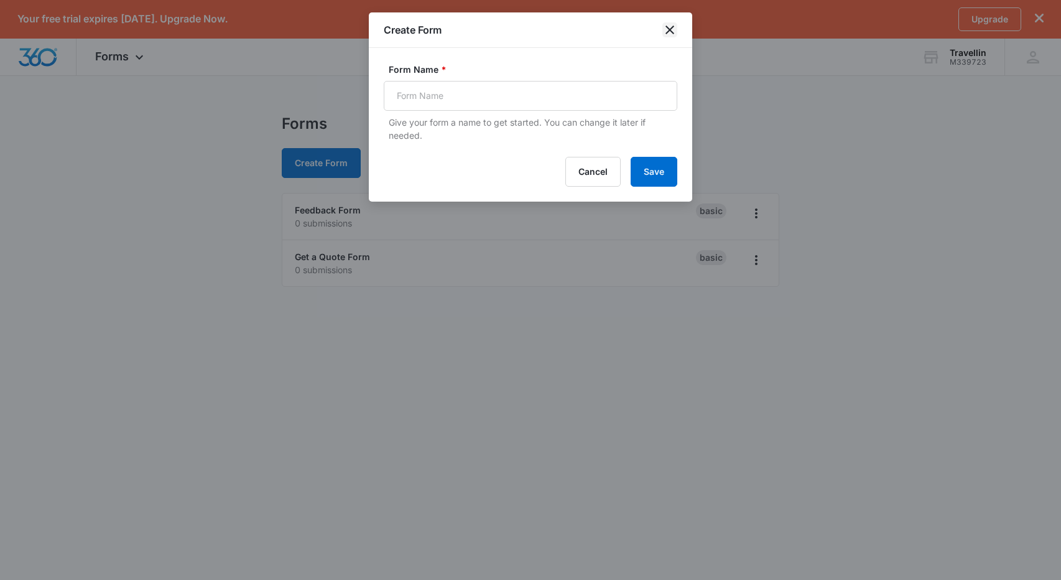
click at [670, 27] on icon "close" at bounding box center [669, 29] width 15 height 15
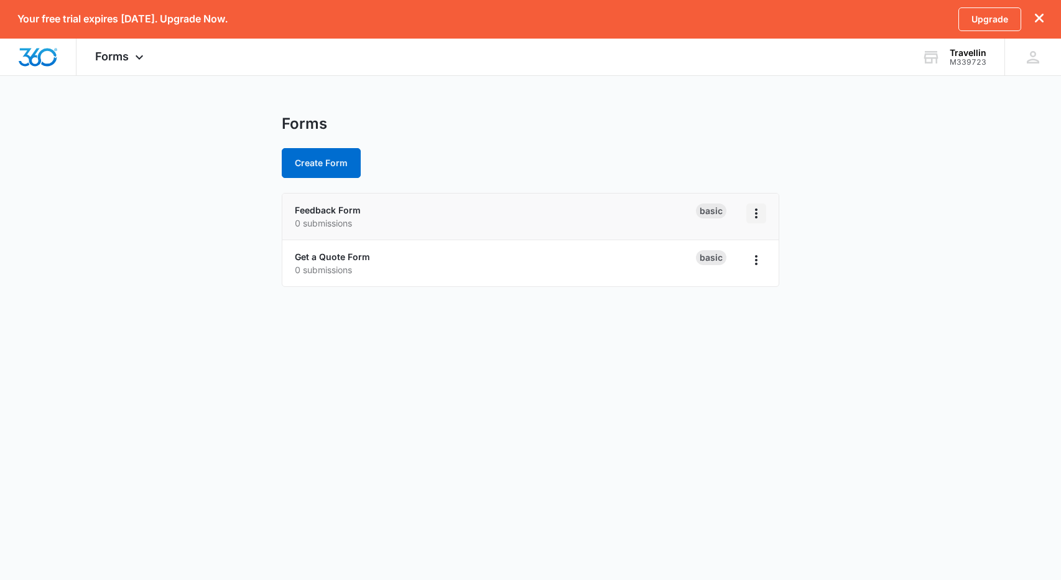
click at [756, 210] on icon "Overflow Menu" at bounding box center [756, 213] width 2 height 10
click at [647, 211] on div "Feedback Form 0 submissions" at bounding box center [495, 216] width 401 height 26
click at [358, 206] on link "Feedback Form" at bounding box center [328, 210] width 66 height 11
click at [331, 215] on div "Feedback Form 0 submissions" at bounding box center [495, 216] width 401 height 26
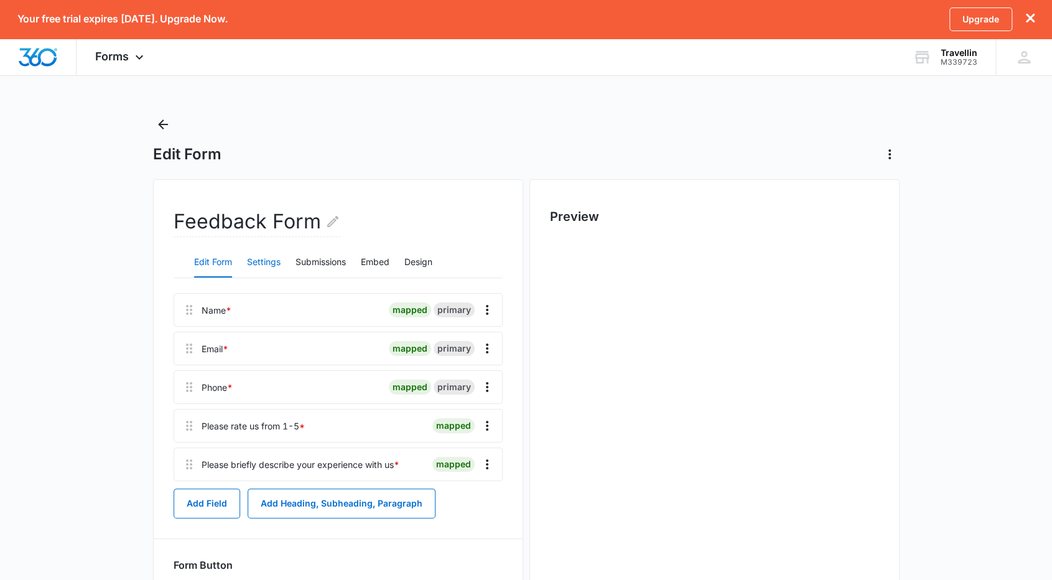
click at [265, 266] on button "Settings" at bounding box center [264, 263] width 34 height 30
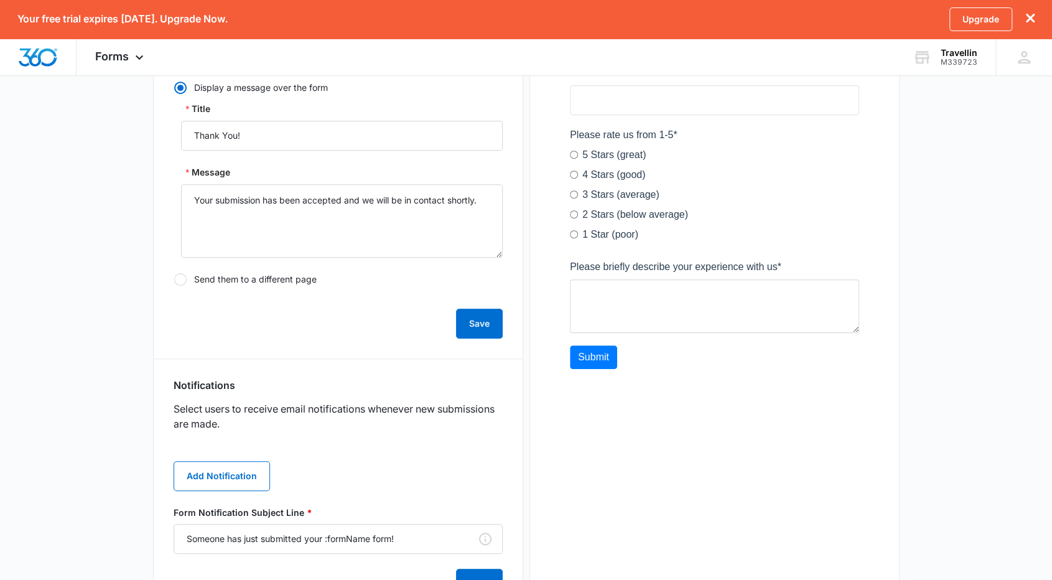
scroll to position [435, 0]
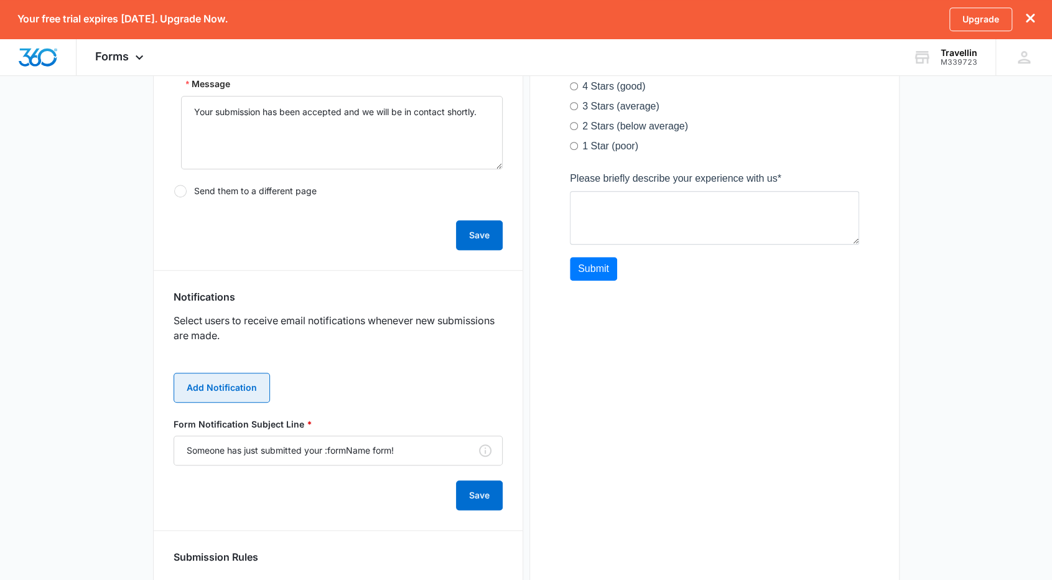
click at [236, 384] on button "Add Notification" at bounding box center [222, 388] width 96 height 30
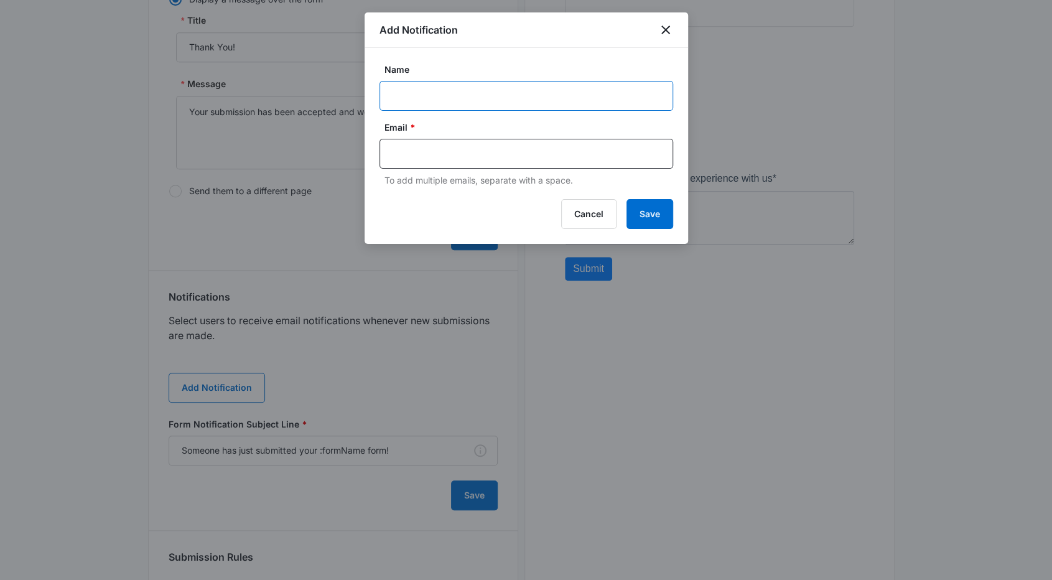
click at [470, 102] on input "Name" at bounding box center [526, 96] width 294 height 30
type input "notification"
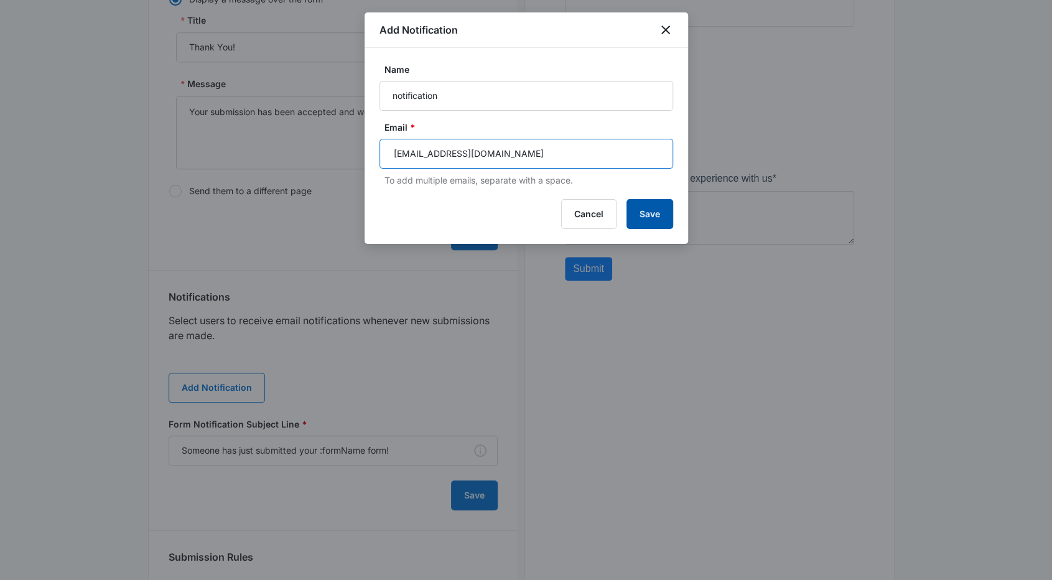
type input "[EMAIL_ADDRESS][DOMAIN_NAME]"
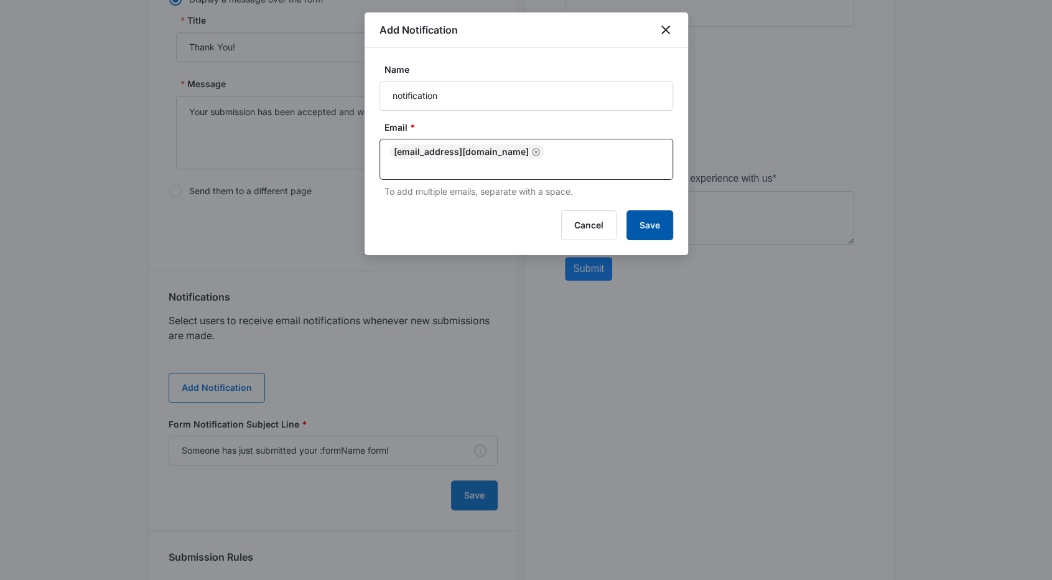
click at [649, 220] on button "Save" at bounding box center [649, 225] width 47 height 30
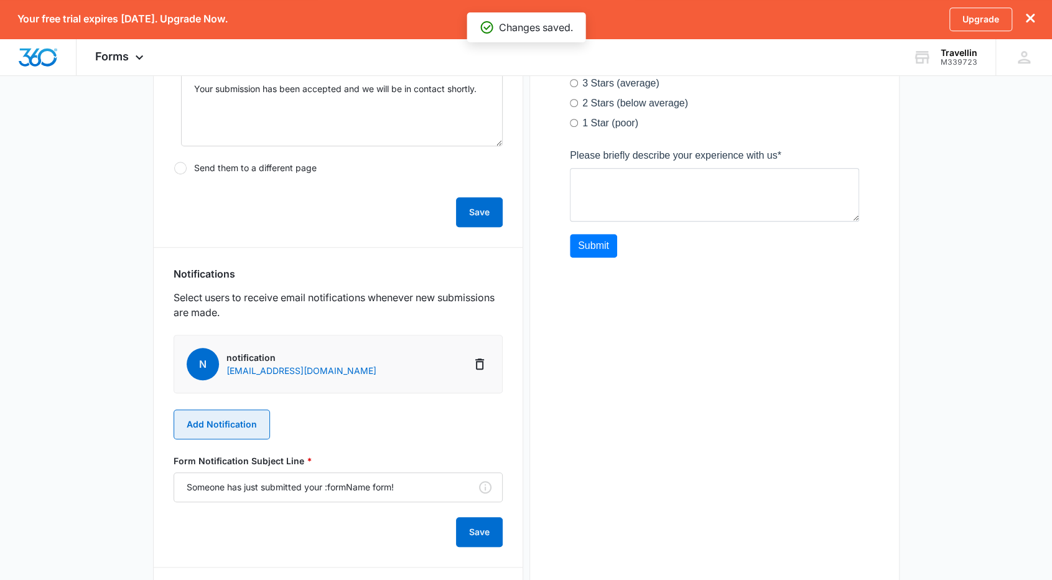
scroll to position [621, 0]
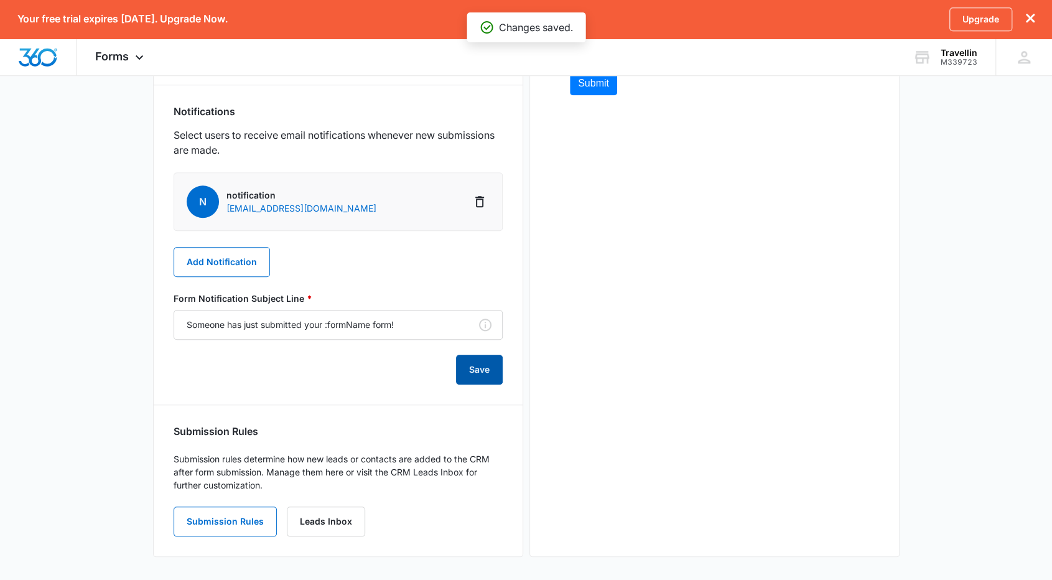
click at [484, 371] on button "Save" at bounding box center [479, 370] width 47 height 30
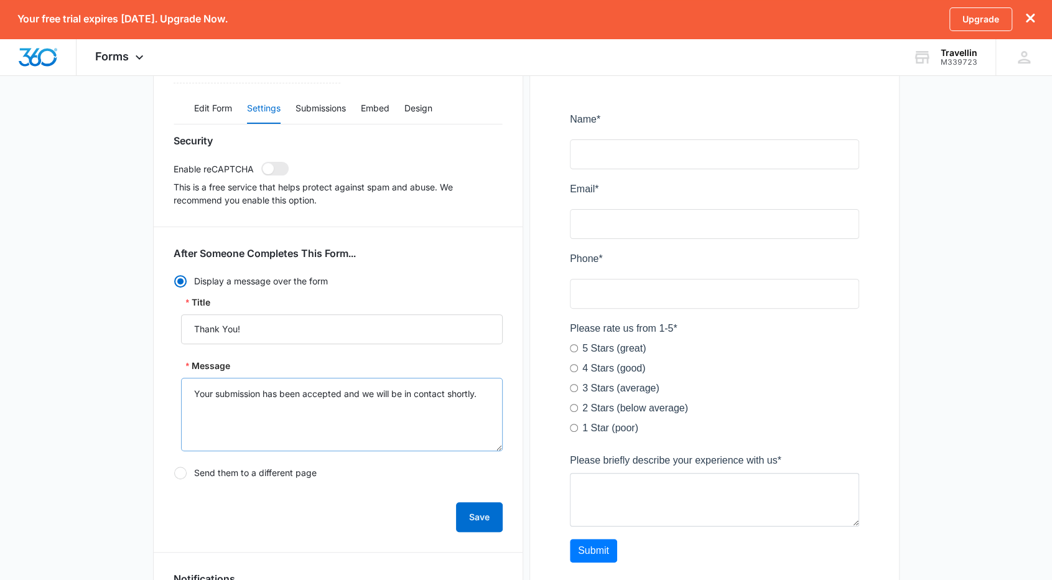
scroll to position [0, 0]
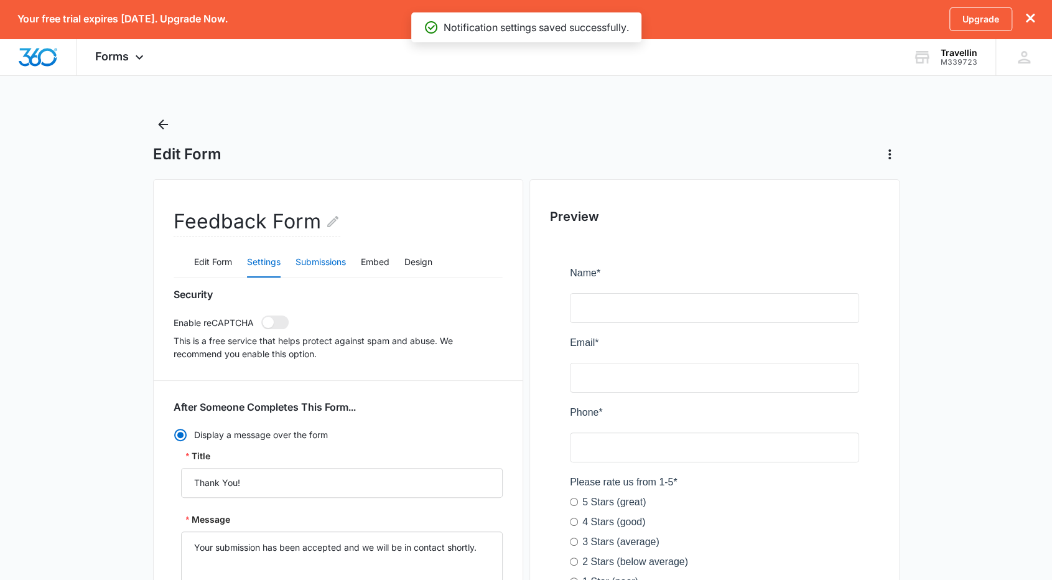
click at [321, 266] on button "Submissions" at bounding box center [320, 263] width 50 height 30
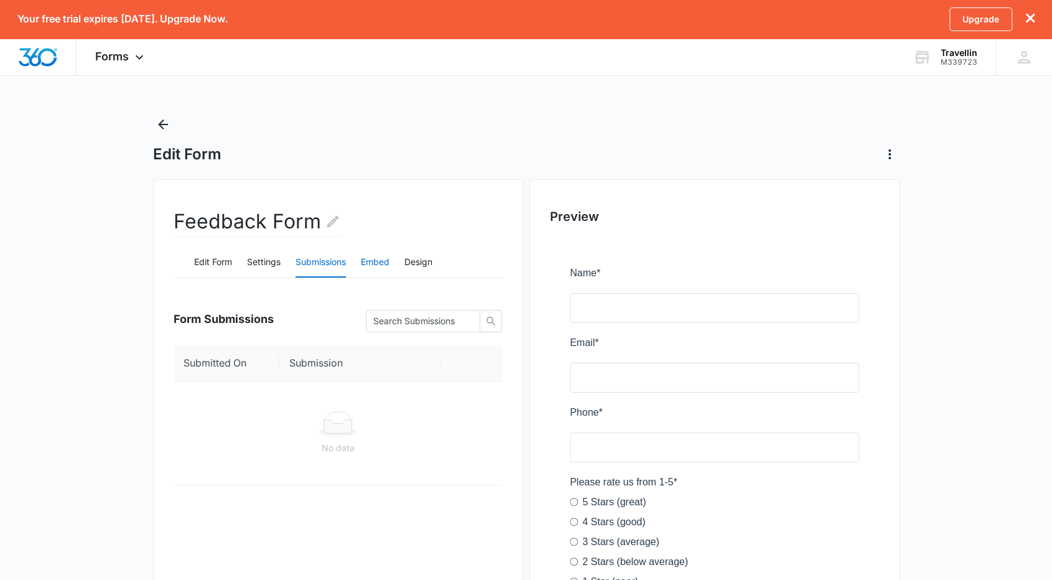
click at [373, 258] on button "Embed" at bounding box center [375, 263] width 29 height 30
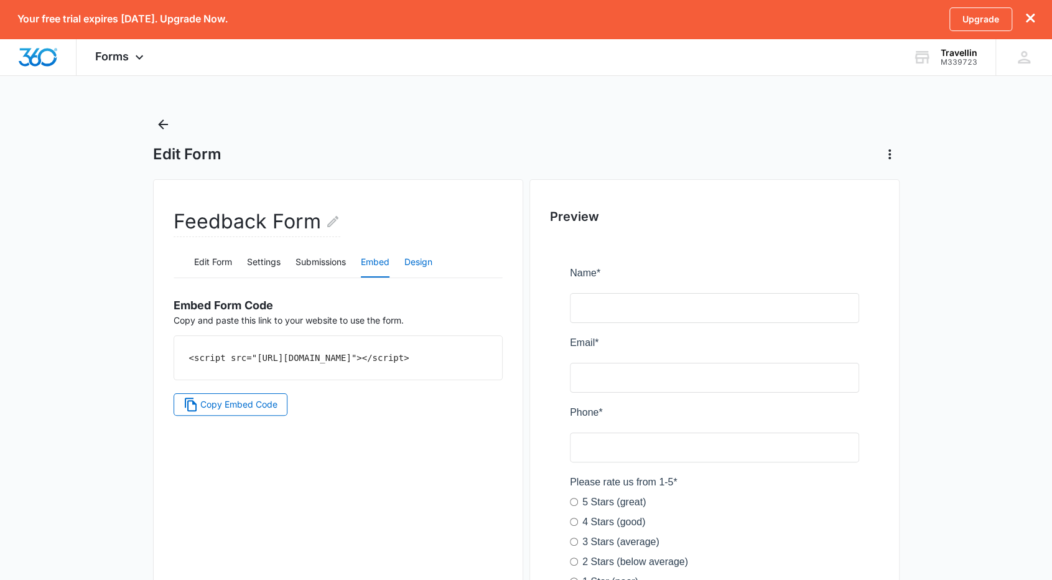
click at [419, 262] on button "Design" at bounding box center [418, 263] width 28 height 30
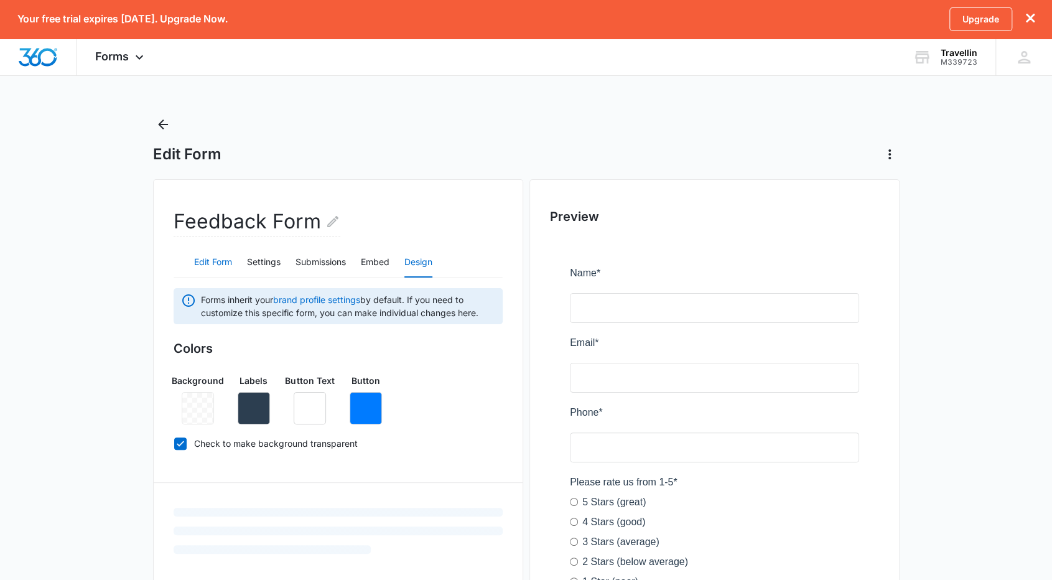
click at [215, 258] on button "Edit Form" at bounding box center [213, 263] width 38 height 30
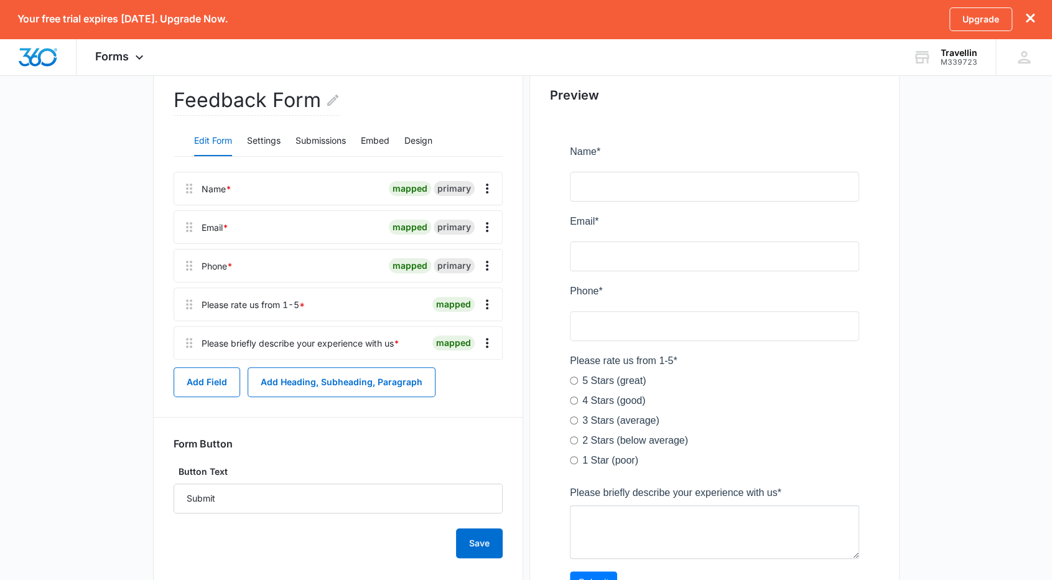
scroll to position [124, 0]
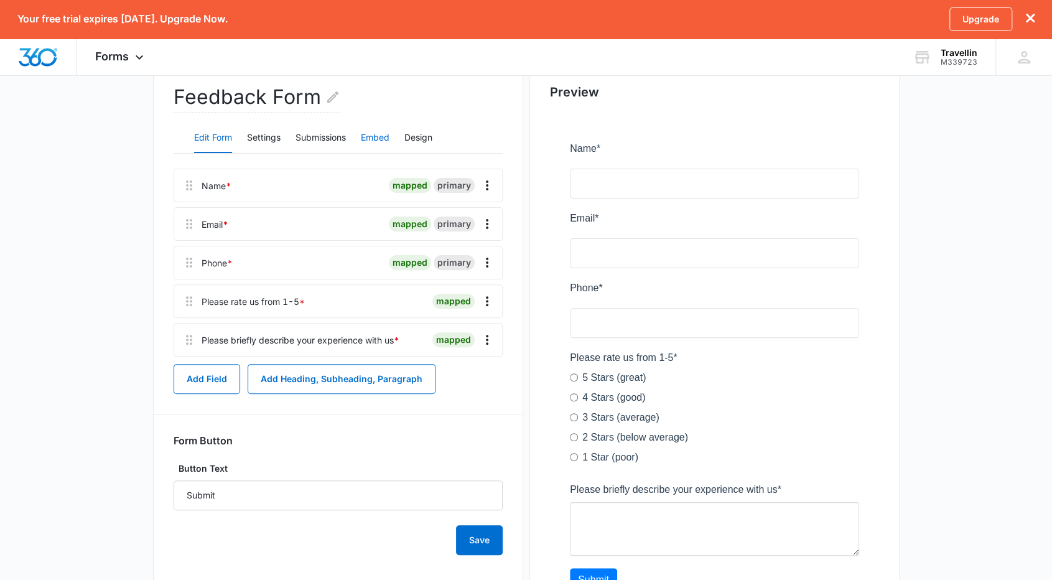
click at [389, 136] on button "Embed" at bounding box center [375, 138] width 29 height 30
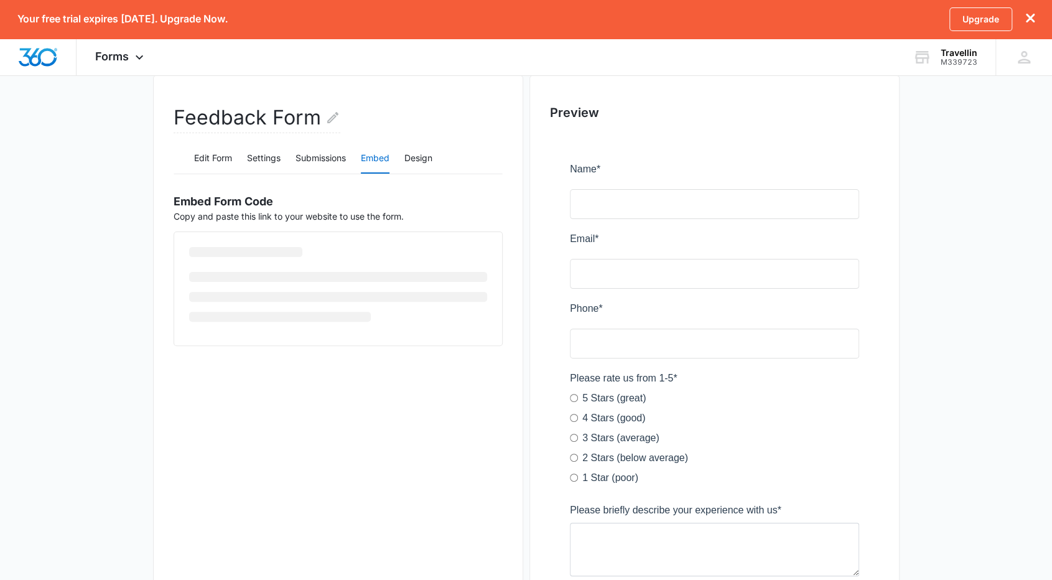
scroll to position [0, 0]
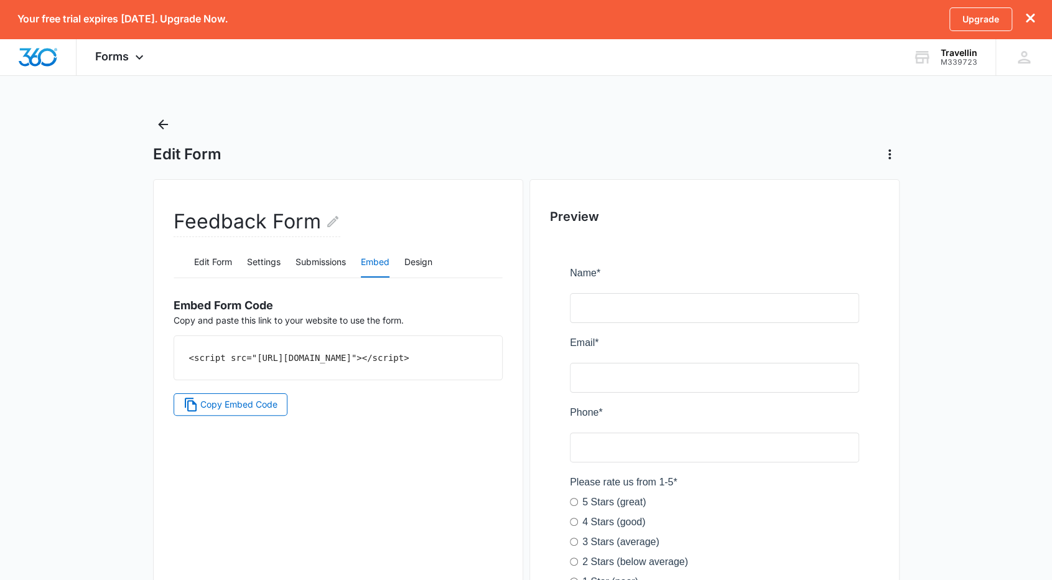
click at [292, 357] on code "<script src="[URL][DOMAIN_NAME]"></script>" at bounding box center [299, 358] width 220 height 10
click at [248, 411] on span "Copy Embed Code" at bounding box center [238, 404] width 77 height 14
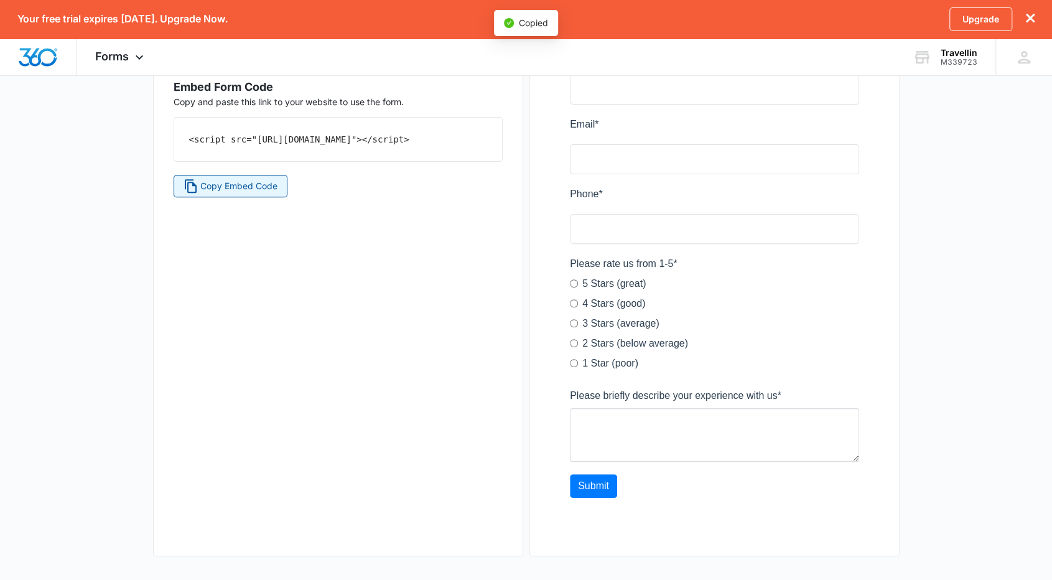
scroll to position [220, 0]
click at [276, 192] on span "Copy Embed Code" at bounding box center [238, 185] width 77 height 14
drag, startPoint x: 393, startPoint y: 158, endPoint x: 174, endPoint y: 138, distance: 219.8
click at [174, 138] on div "<script src="[URL][DOMAIN_NAME]"></script>" at bounding box center [338, 138] width 328 height 44
copy code "<script src="[URL][DOMAIN_NAME]"></script>"
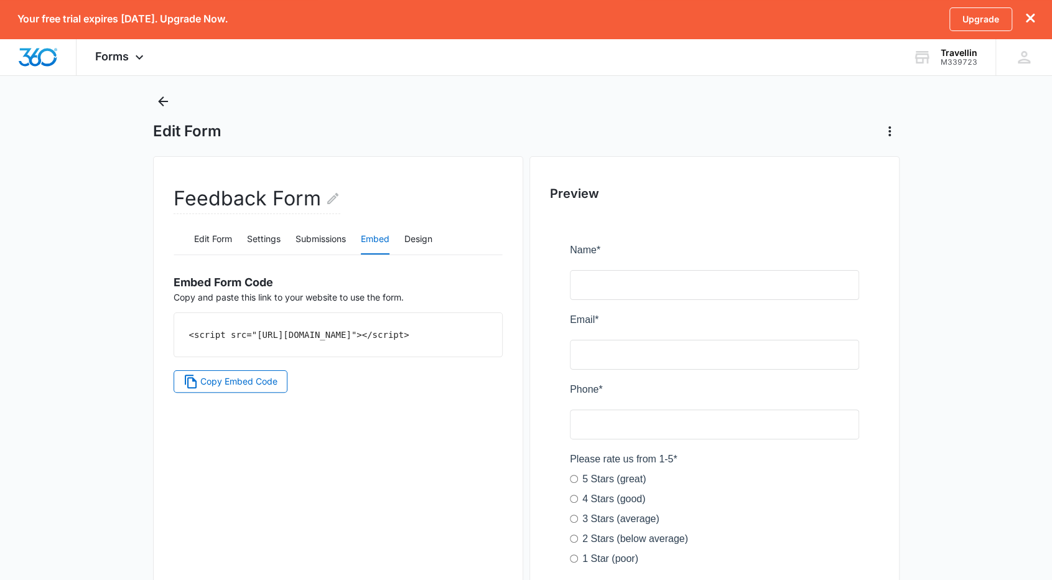
scroll to position [0, 0]
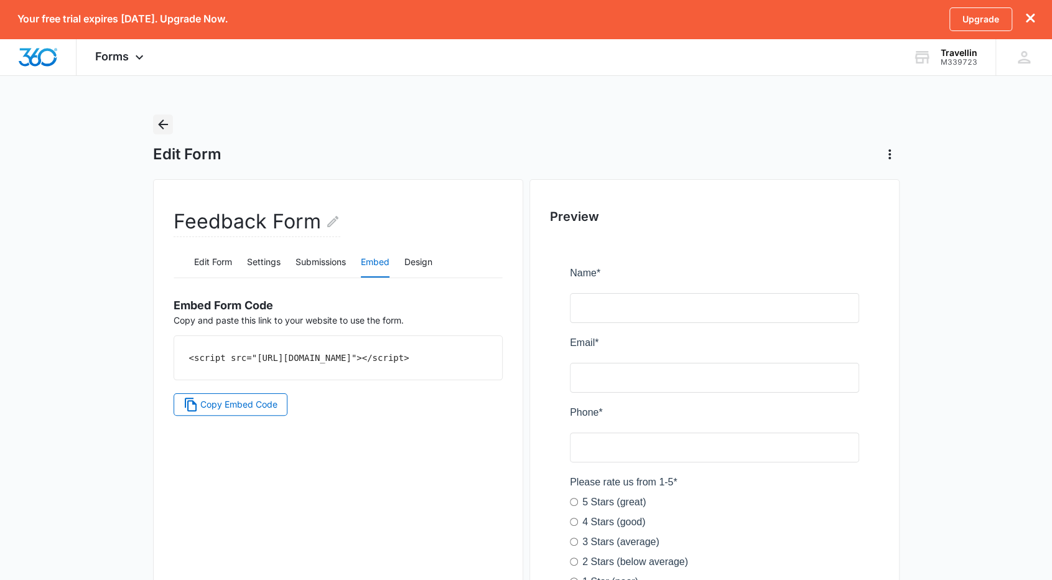
click at [158, 121] on icon "Back" at bounding box center [162, 124] width 15 height 15
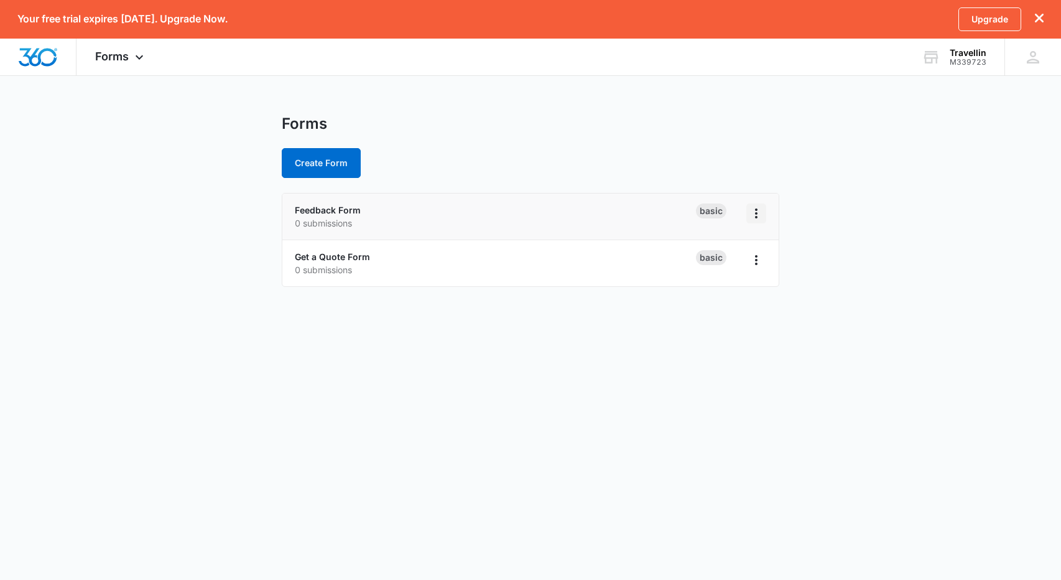
click at [764, 213] on button "Overflow Menu" at bounding box center [756, 213] width 20 height 20
click at [315, 214] on link "Feedback Form" at bounding box center [328, 210] width 66 height 11
click at [324, 205] on link "Feedback Form" at bounding box center [328, 210] width 66 height 11
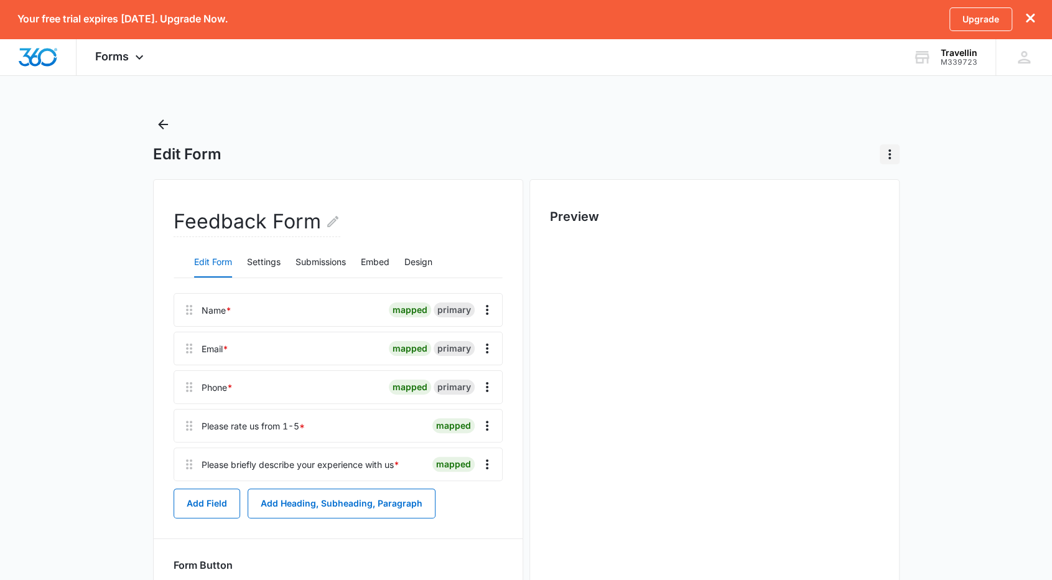
click at [893, 157] on icon "Actions" at bounding box center [889, 154] width 15 height 15
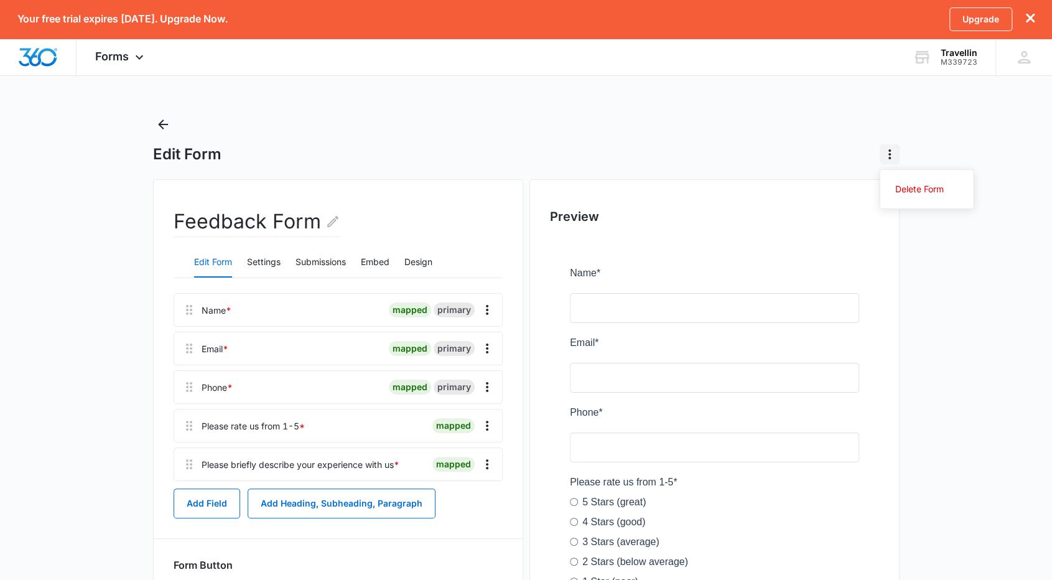
click at [897, 154] on button "Actions" at bounding box center [889, 154] width 20 height 20
click at [640, 309] on div at bounding box center [714, 496] width 329 height 516
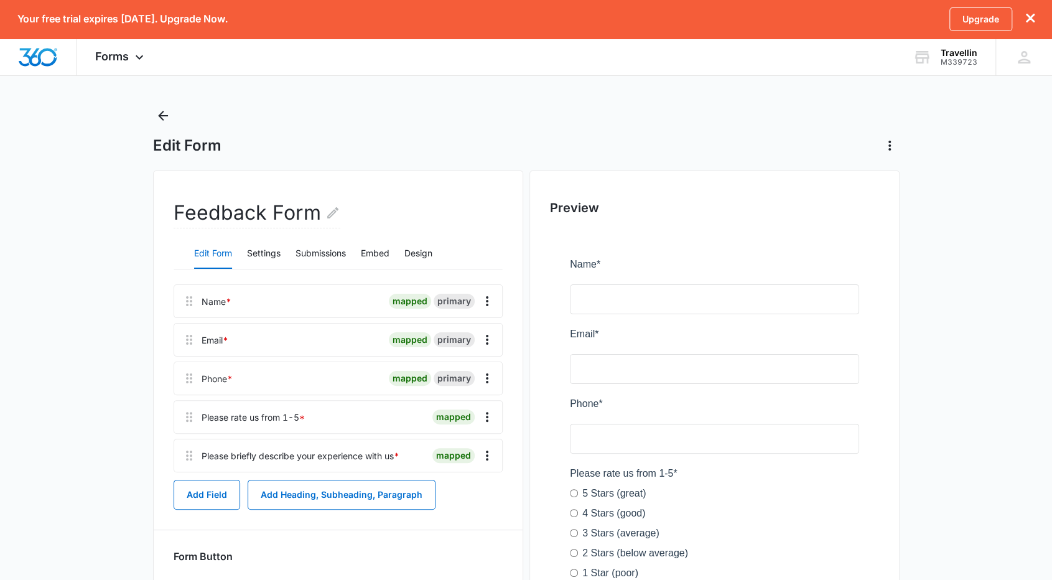
scroll to position [220, 0]
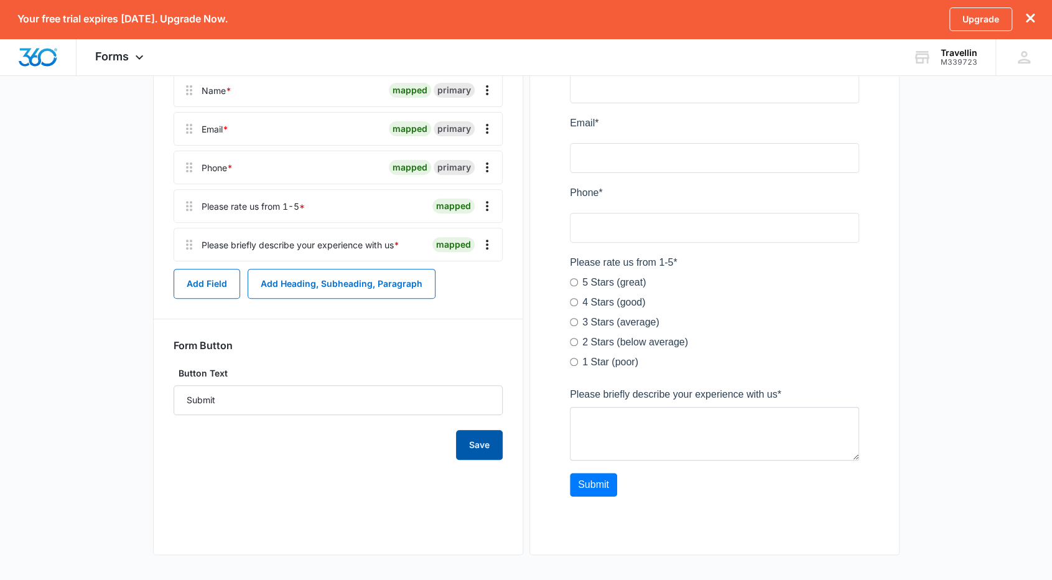
click at [478, 453] on button "Save" at bounding box center [479, 445] width 47 height 30
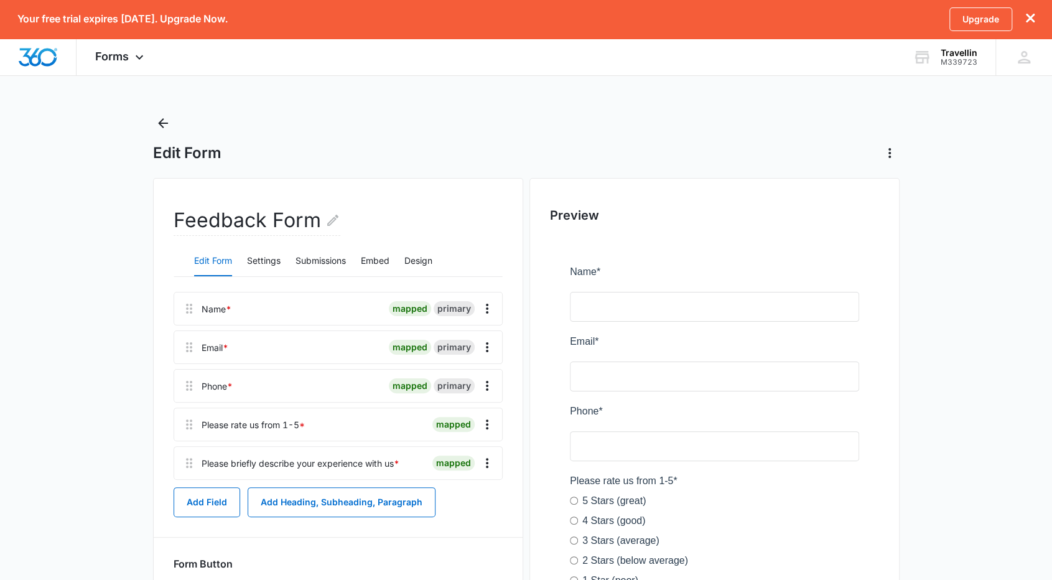
scroll to position [0, 0]
click at [263, 266] on button "Settings" at bounding box center [264, 263] width 34 height 30
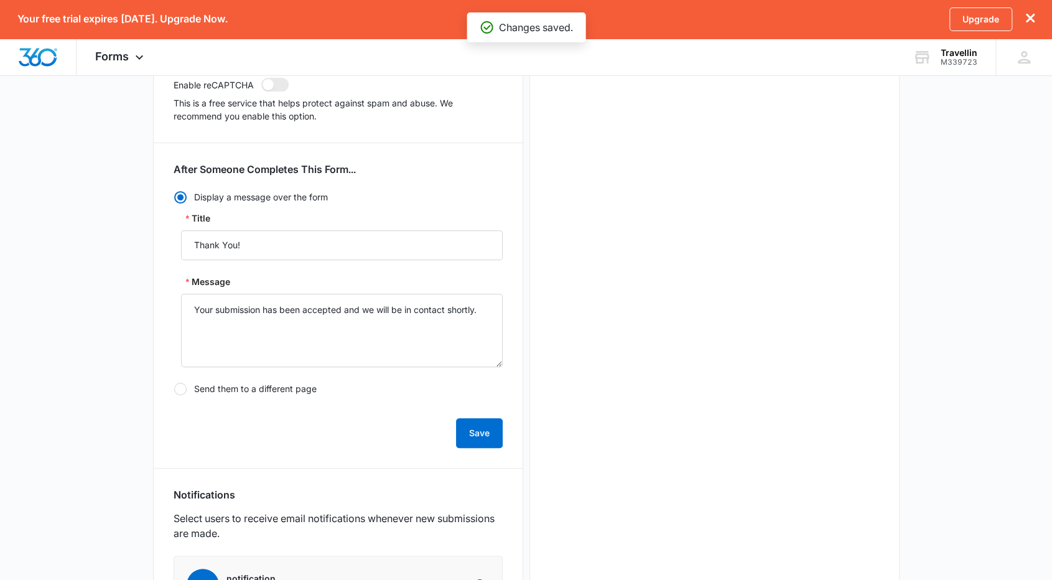
scroll to position [123, 0]
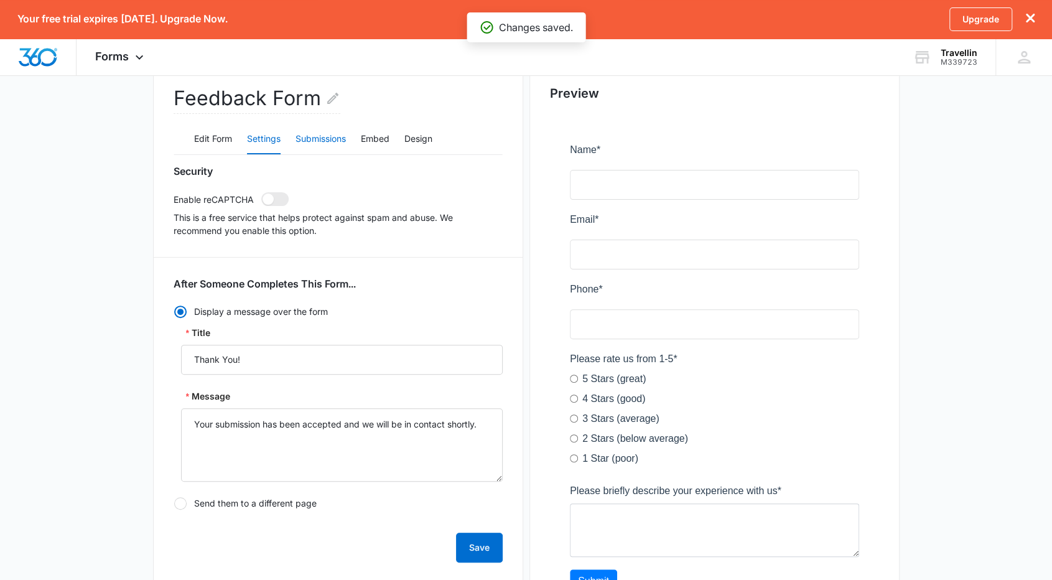
click at [331, 139] on button "Submissions" at bounding box center [320, 139] width 50 height 30
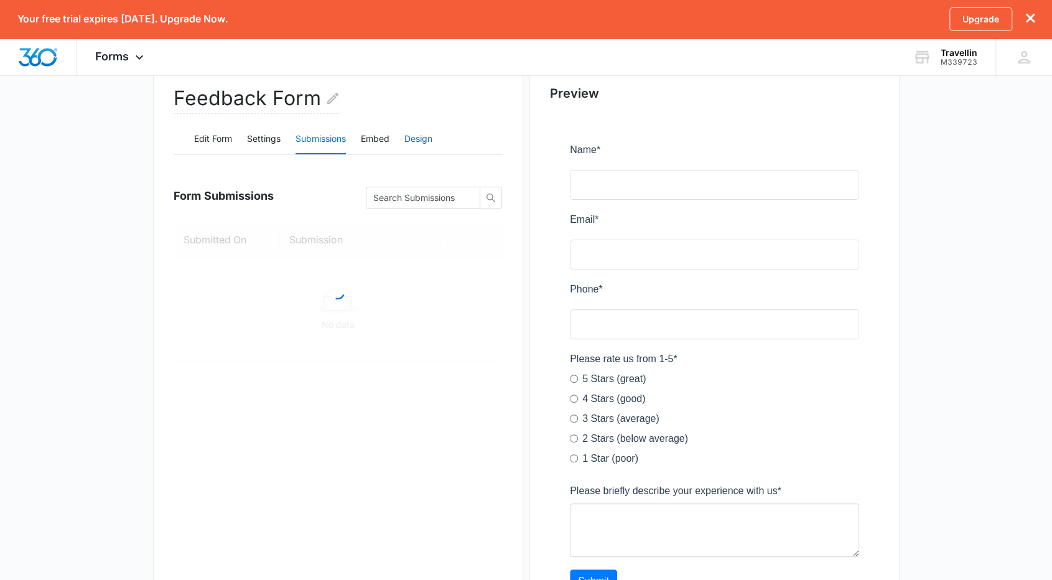
click at [410, 140] on button "Design" at bounding box center [418, 139] width 28 height 30
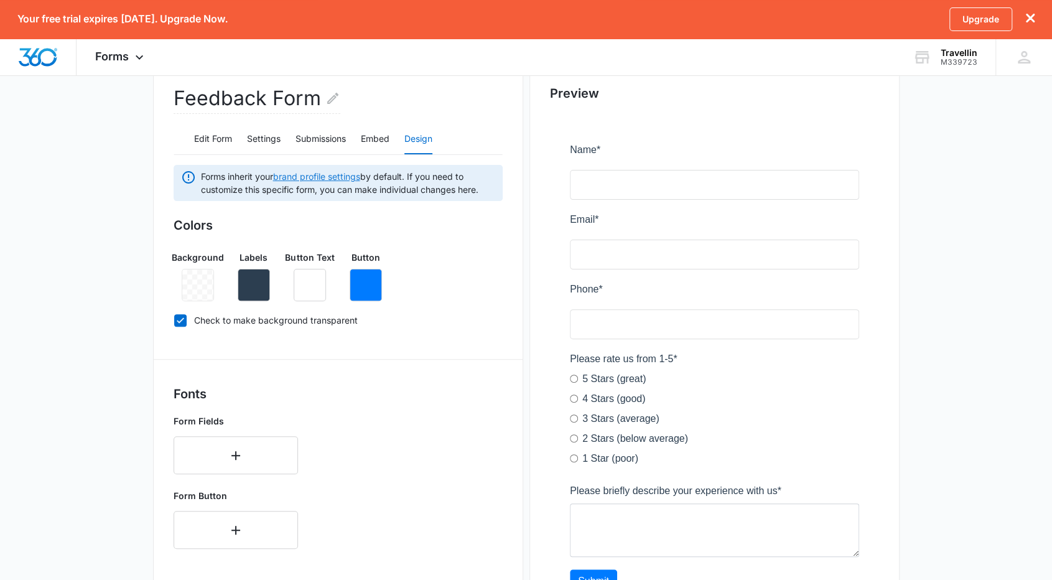
click at [328, 179] on link "brand profile settings" at bounding box center [316, 176] width 87 height 11
